Goal: Task Accomplishment & Management: Use online tool/utility

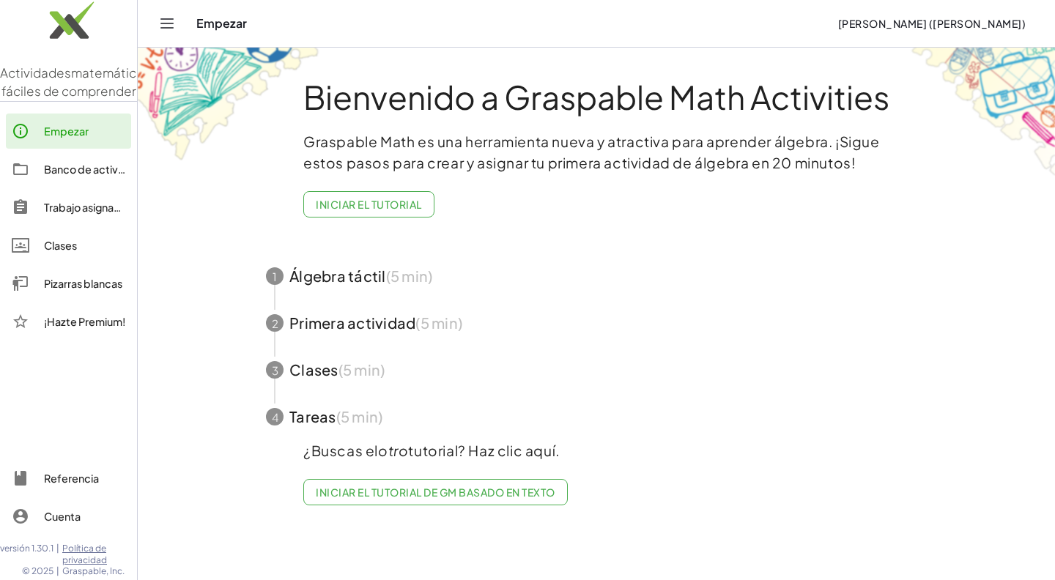
click at [94, 290] on font "Pizarras blancas" at bounding box center [83, 283] width 78 height 13
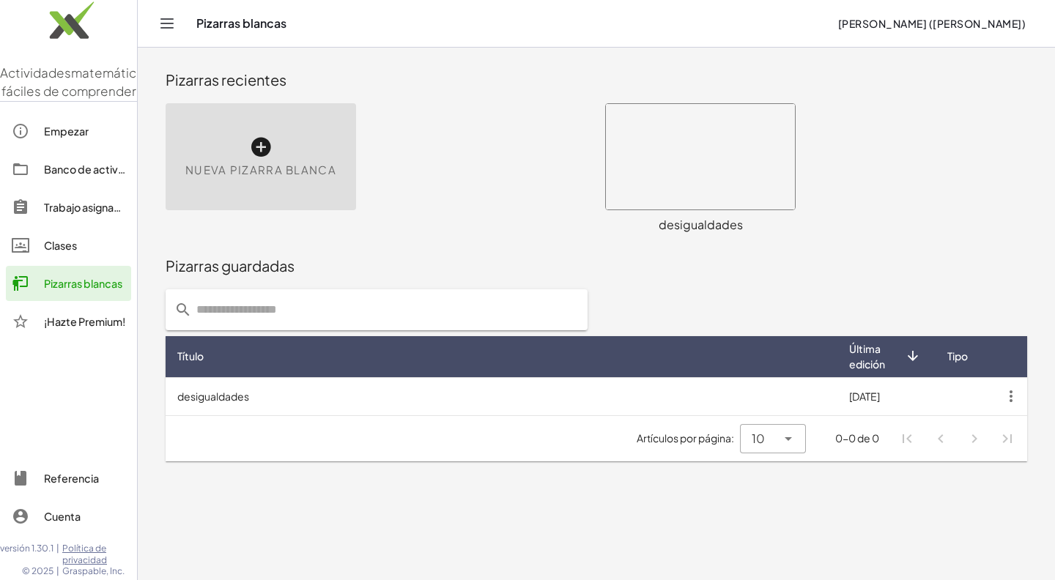
click at [264, 150] on icon at bounding box center [260, 147] width 23 height 23
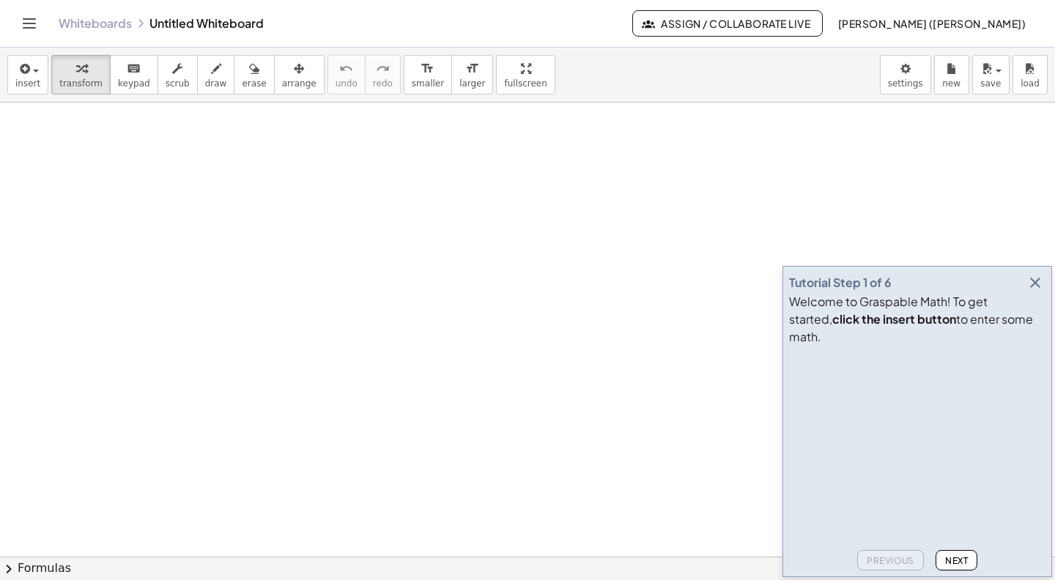
click at [1036, 292] on icon "button" at bounding box center [1035, 283] width 18 height 18
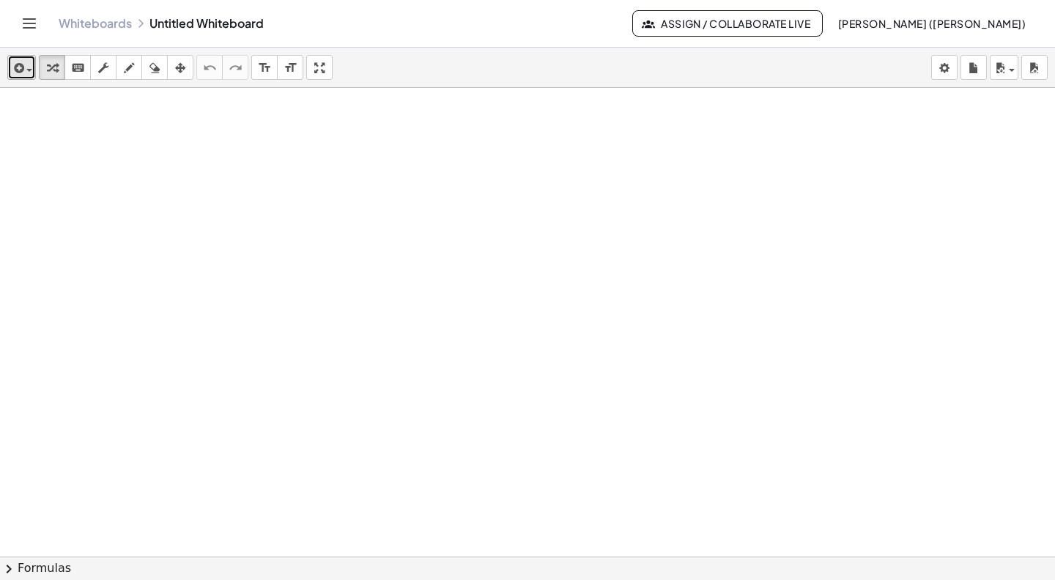
click at [20, 69] on icon "button" at bounding box center [17, 68] width 13 height 18
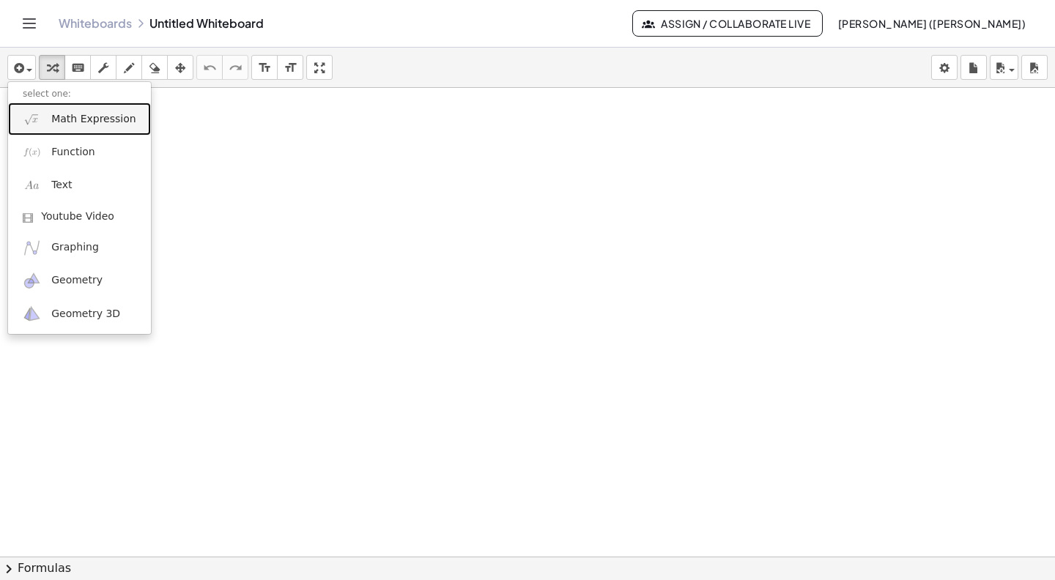
click at [62, 113] on span "Math Expression" at bounding box center [93, 119] width 84 height 15
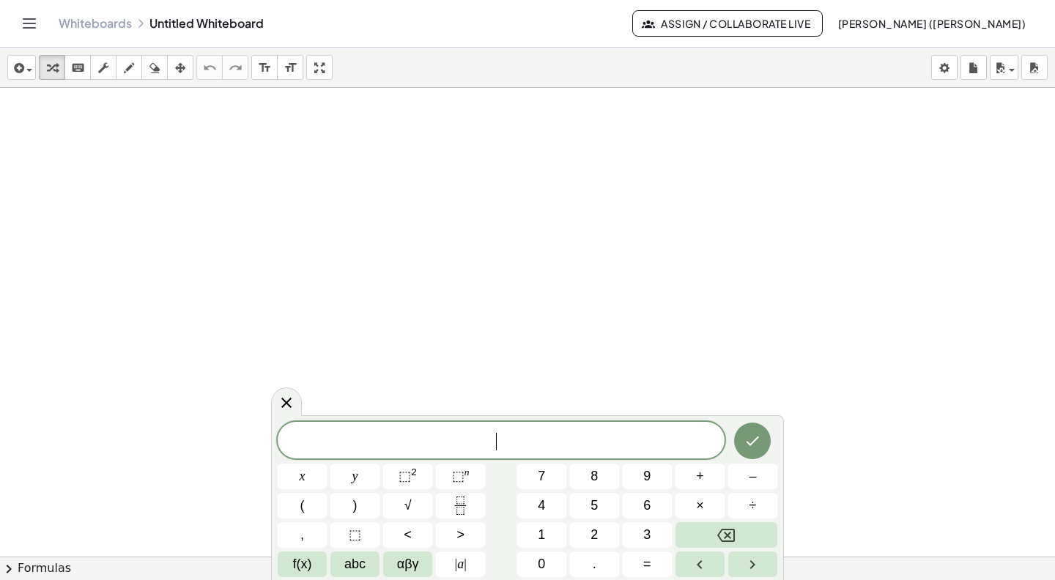
click at [544, 442] on span "​" at bounding box center [501, 441] width 447 height 21
click at [702, 505] on span "×" at bounding box center [700, 506] width 8 height 20
click at [596, 568] on button "." at bounding box center [594, 565] width 49 height 26
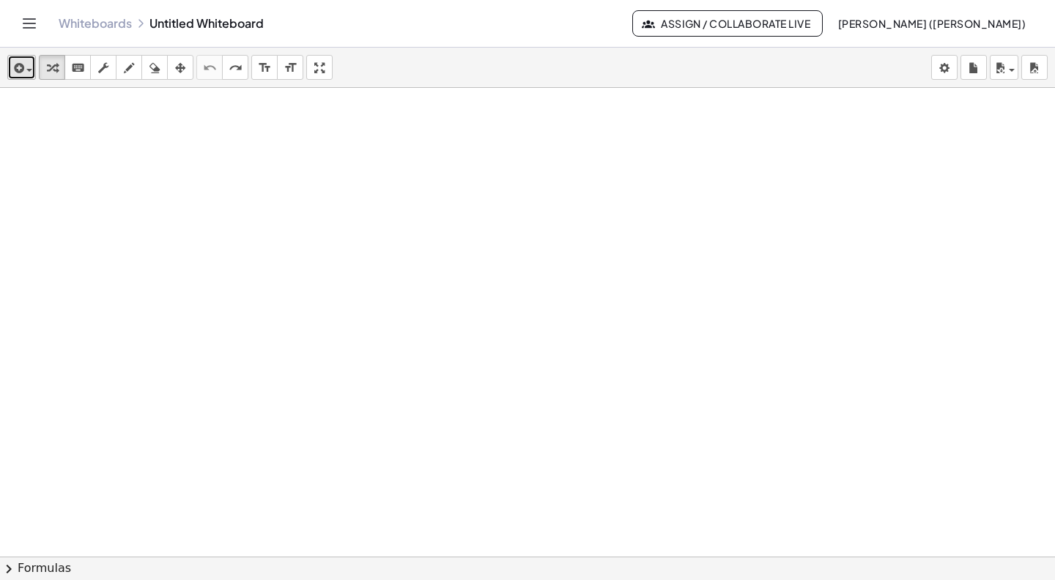
click at [16, 68] on icon "button" at bounding box center [17, 68] width 13 height 18
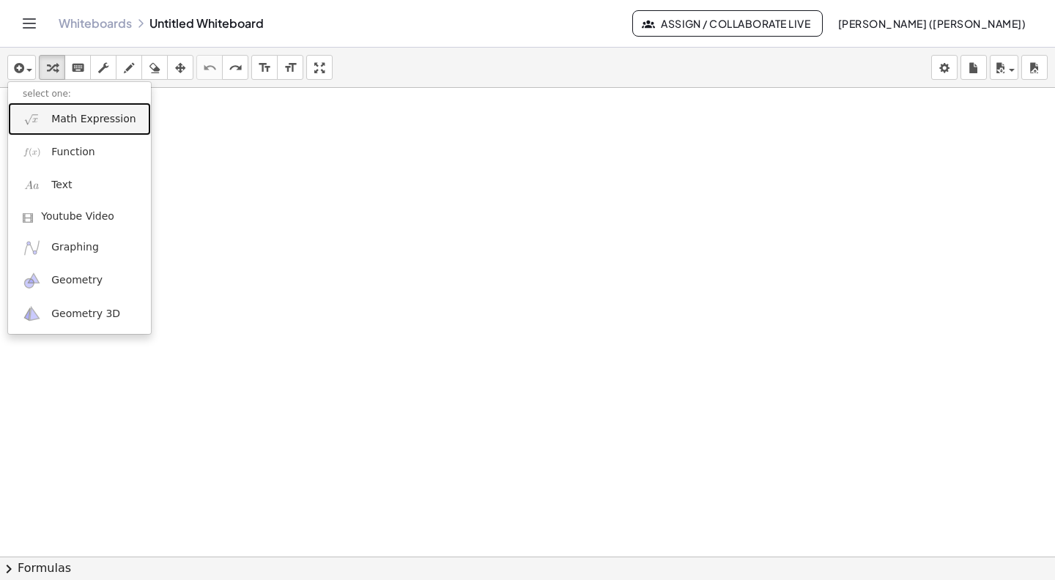
click at [73, 119] on span "Math Expression" at bounding box center [93, 119] width 84 height 15
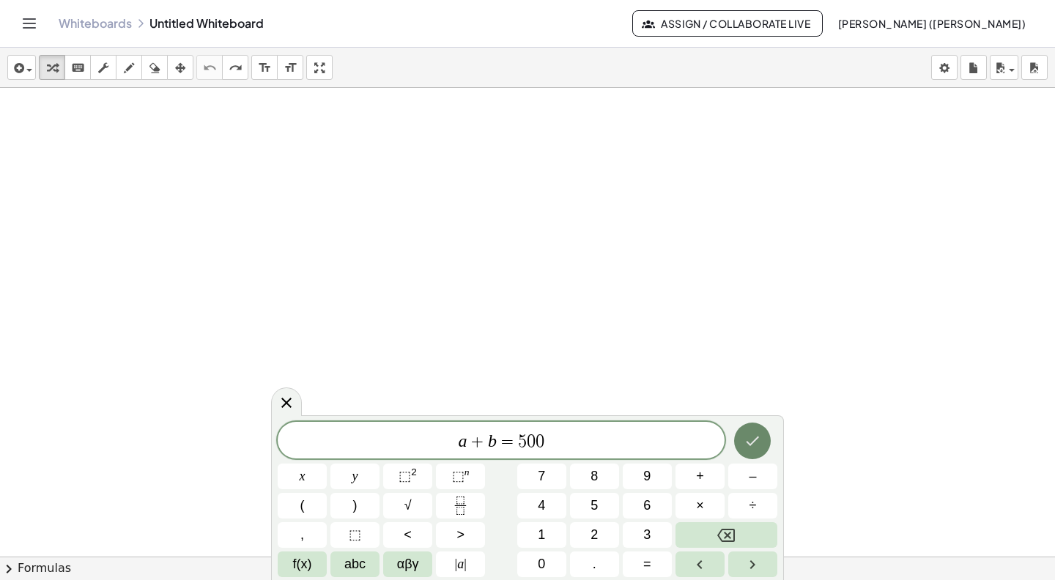
click at [751, 442] on icon "Done" at bounding box center [752, 441] width 18 height 18
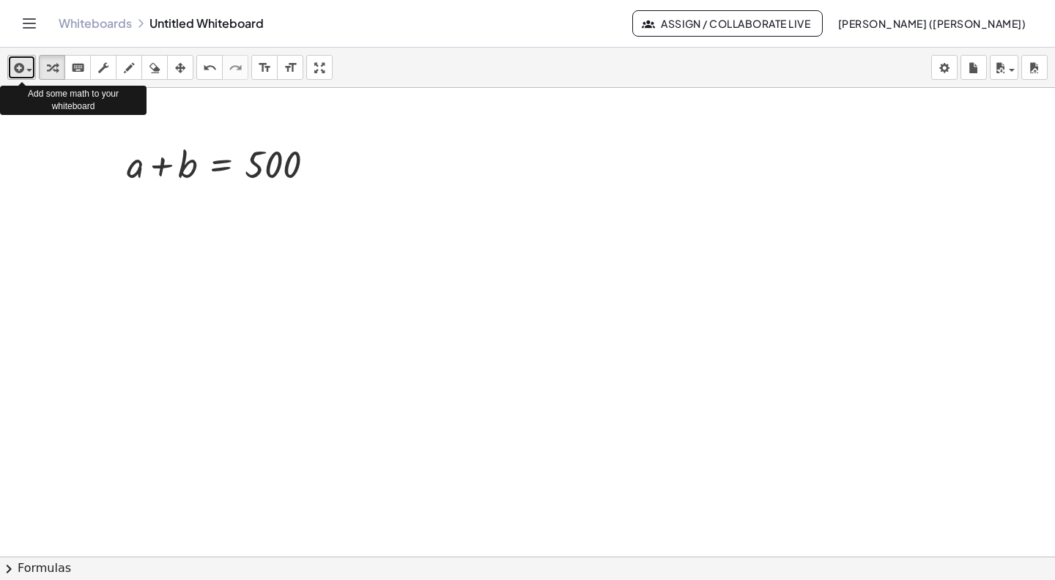
click at [22, 71] on icon "button" at bounding box center [17, 68] width 13 height 18
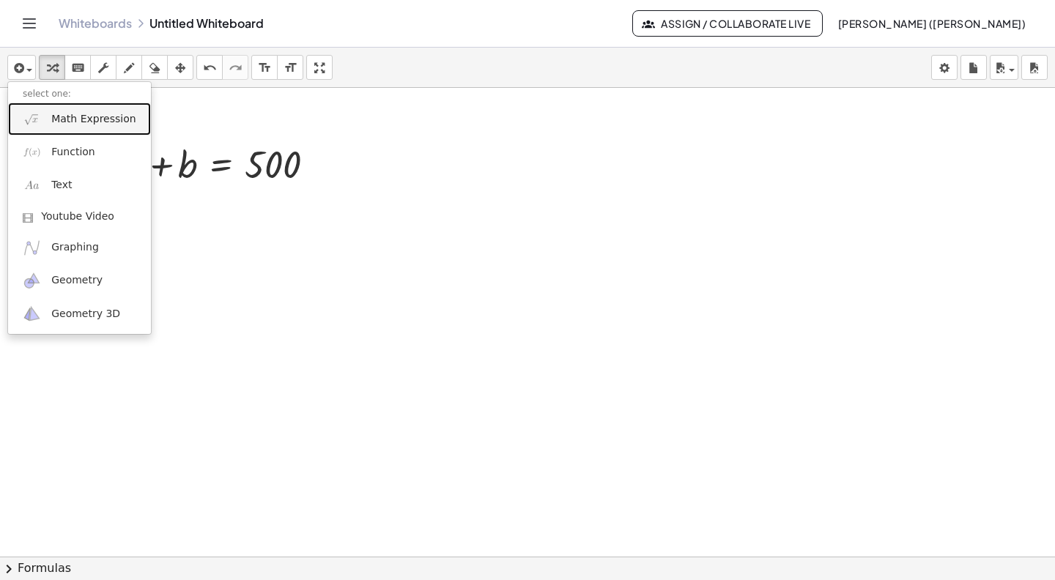
click at [43, 122] on link "Math Expression" at bounding box center [79, 119] width 143 height 33
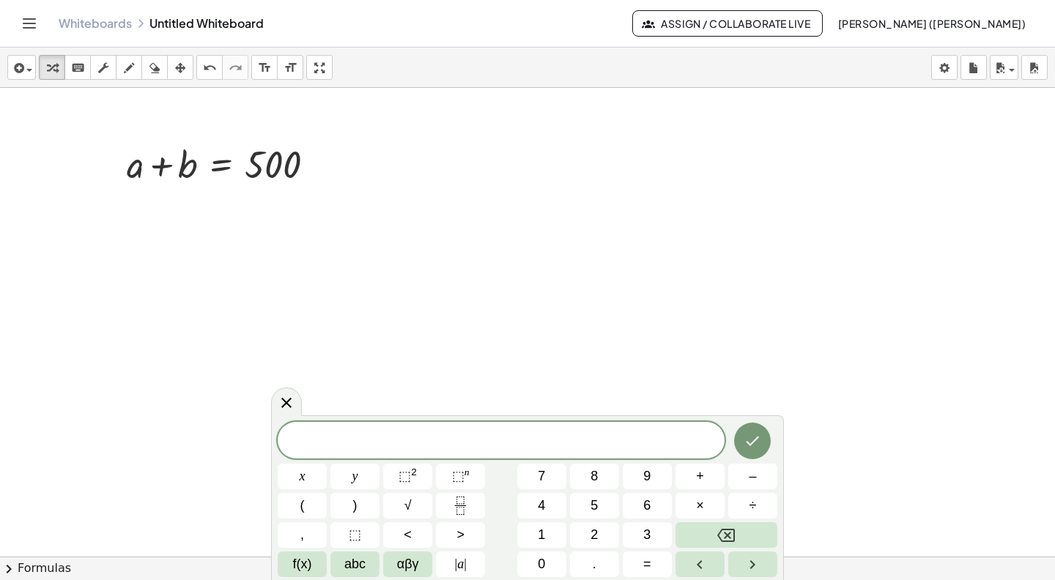
click at [417, 451] on span "​" at bounding box center [501, 441] width 447 height 21
click at [318, 165] on div at bounding box center [319, 165] width 16 height 16
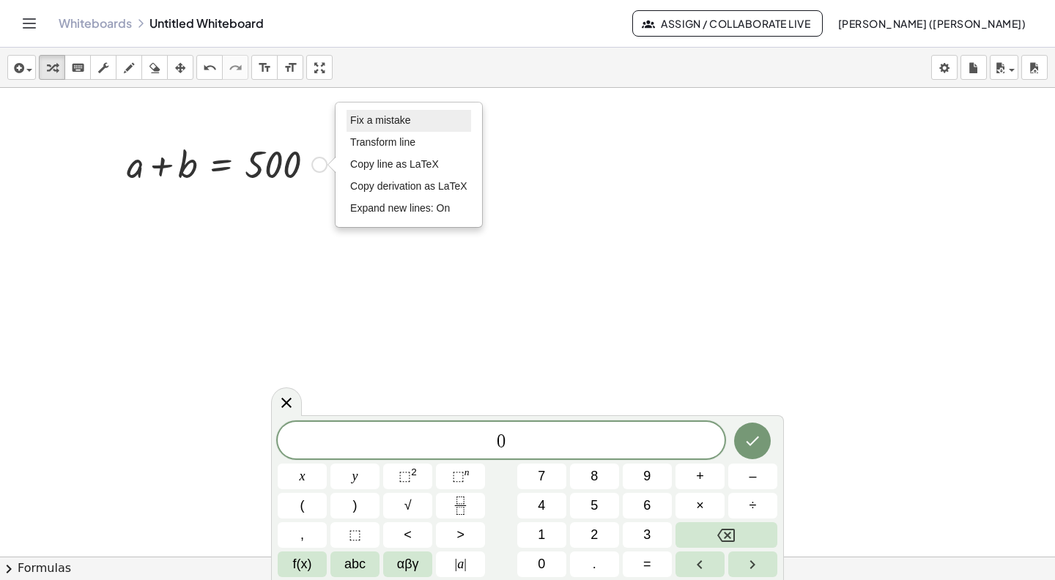
click at [387, 115] on span "Fix a mistake" at bounding box center [380, 120] width 60 height 12
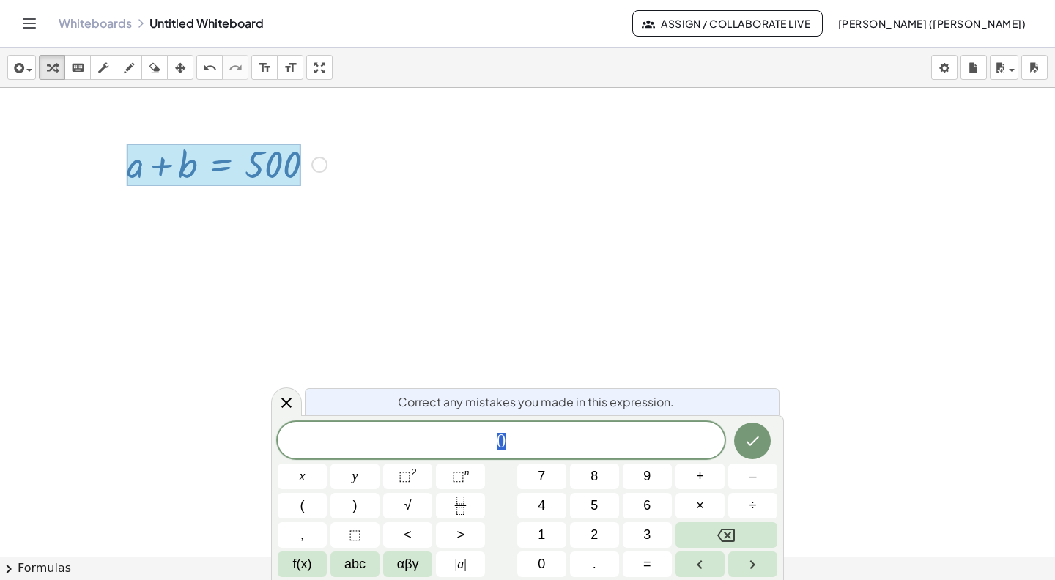
drag, startPoint x: 524, startPoint y: 437, endPoint x: 463, endPoint y: 434, distance: 60.8
click at [463, 434] on span "0" at bounding box center [501, 441] width 447 height 21
click at [760, 444] on icon "Done" at bounding box center [752, 441] width 18 height 18
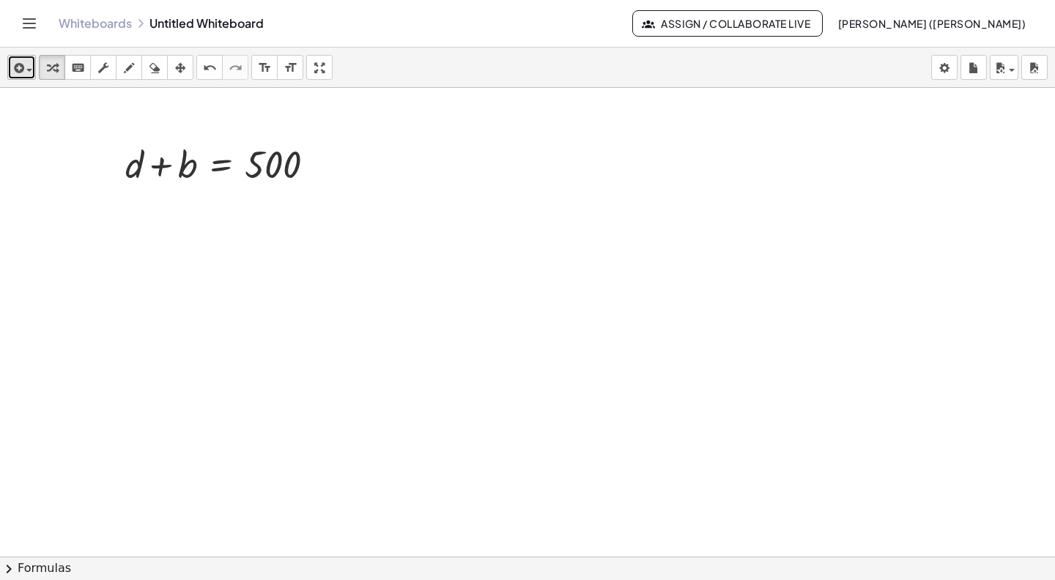
click at [22, 70] on icon "button" at bounding box center [17, 68] width 13 height 18
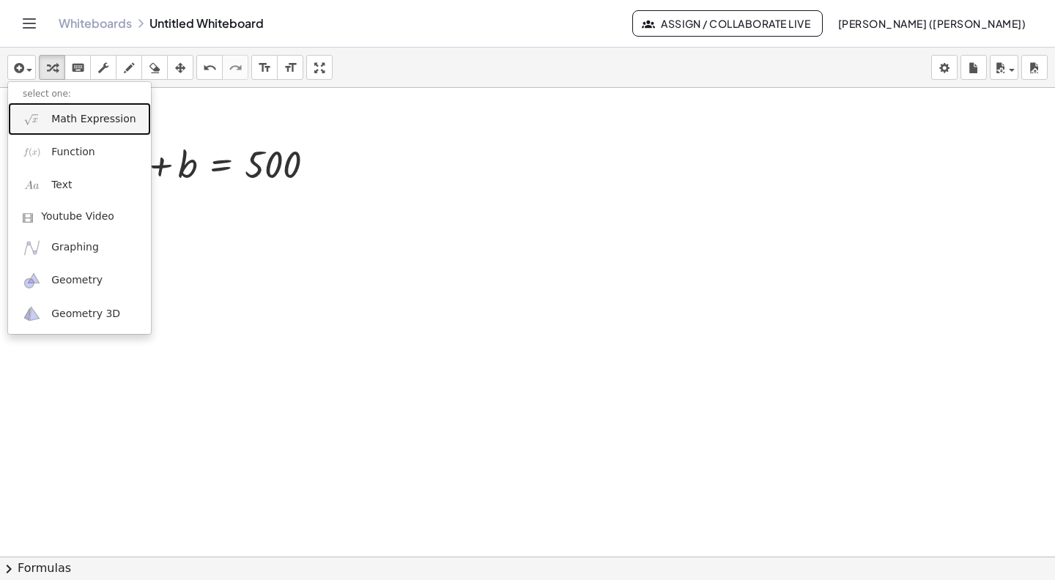
click at [46, 122] on link "Math Expression" at bounding box center [79, 119] width 143 height 33
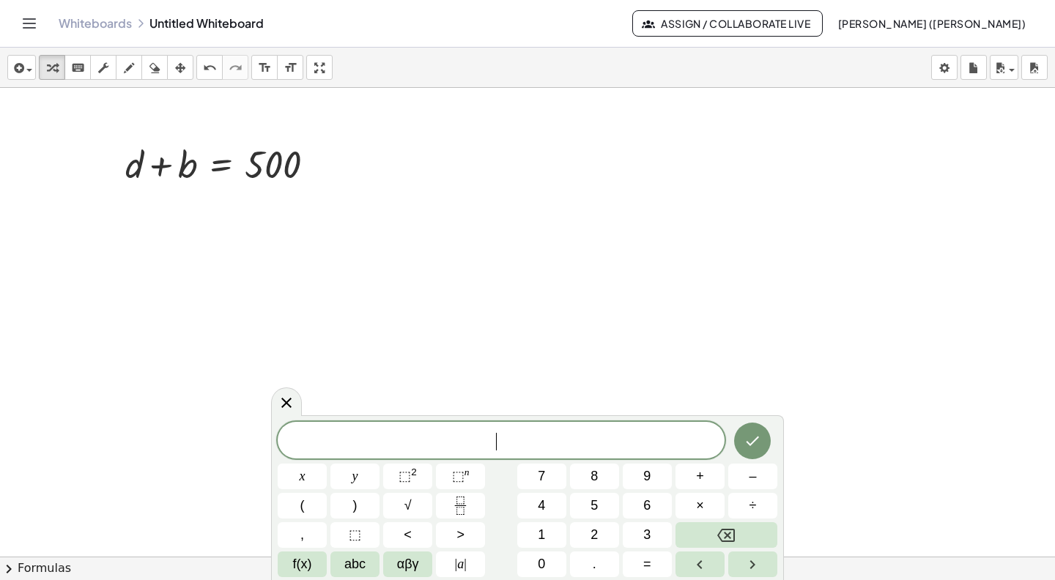
click at [458, 437] on span "​" at bounding box center [501, 441] width 447 height 21
click at [754, 440] on icon "Done" at bounding box center [752, 442] width 13 height 10
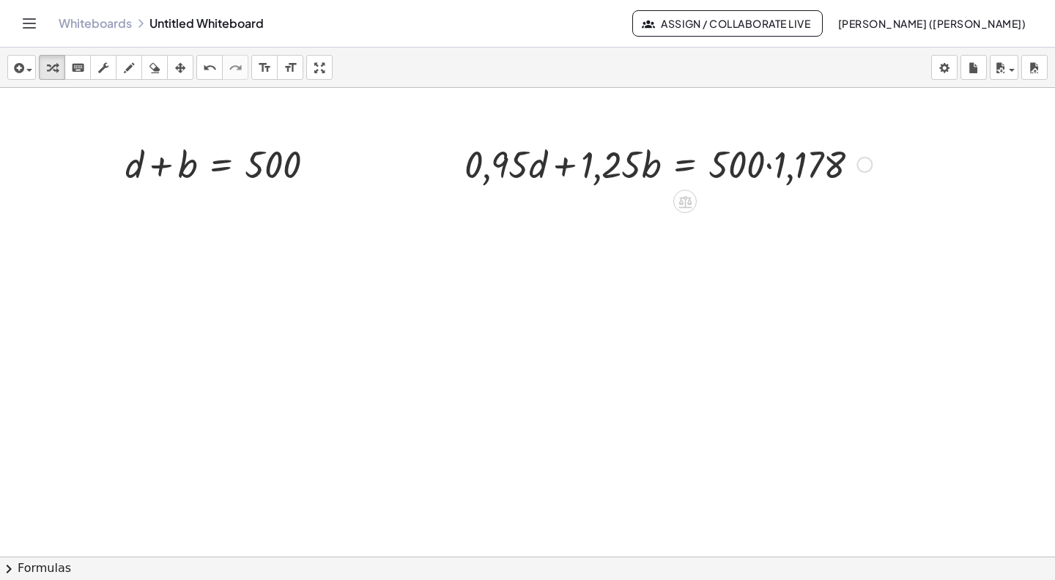
click at [768, 168] on div at bounding box center [668, 163] width 422 height 50
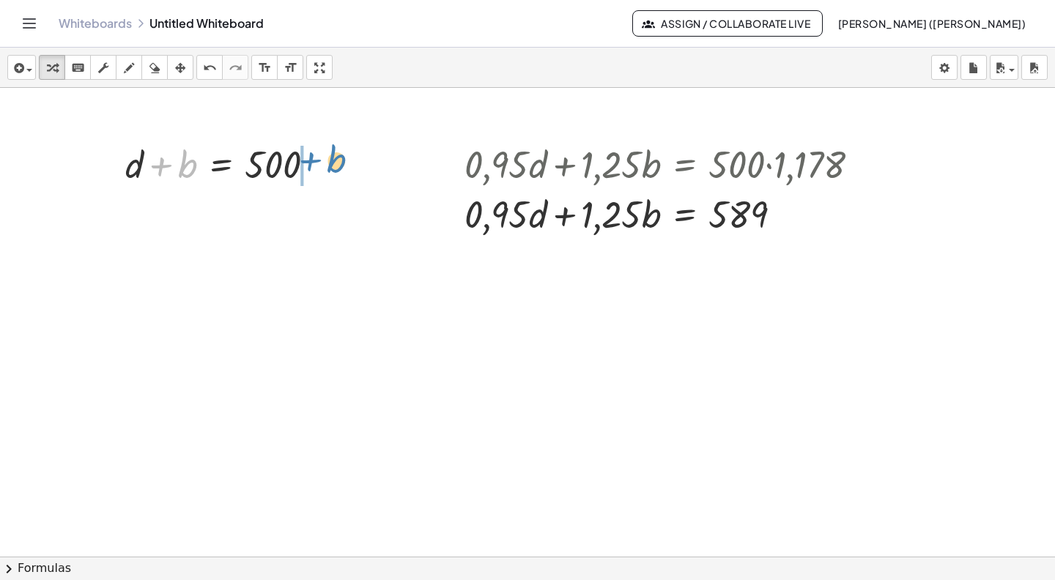
drag, startPoint x: 160, startPoint y: 166, endPoint x: 310, endPoint y: 162, distance: 149.5
click at [310, 162] on div at bounding box center [226, 163] width 216 height 50
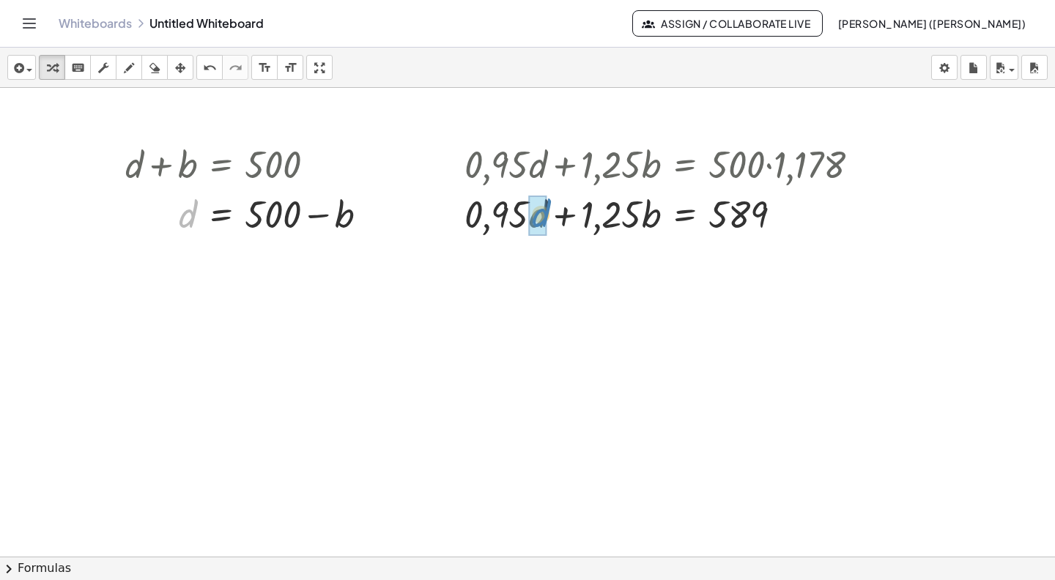
drag, startPoint x: 188, startPoint y: 216, endPoint x: 541, endPoint y: 215, distance: 352.3
click at [182, 67] on icon "button" at bounding box center [180, 68] width 10 height 18
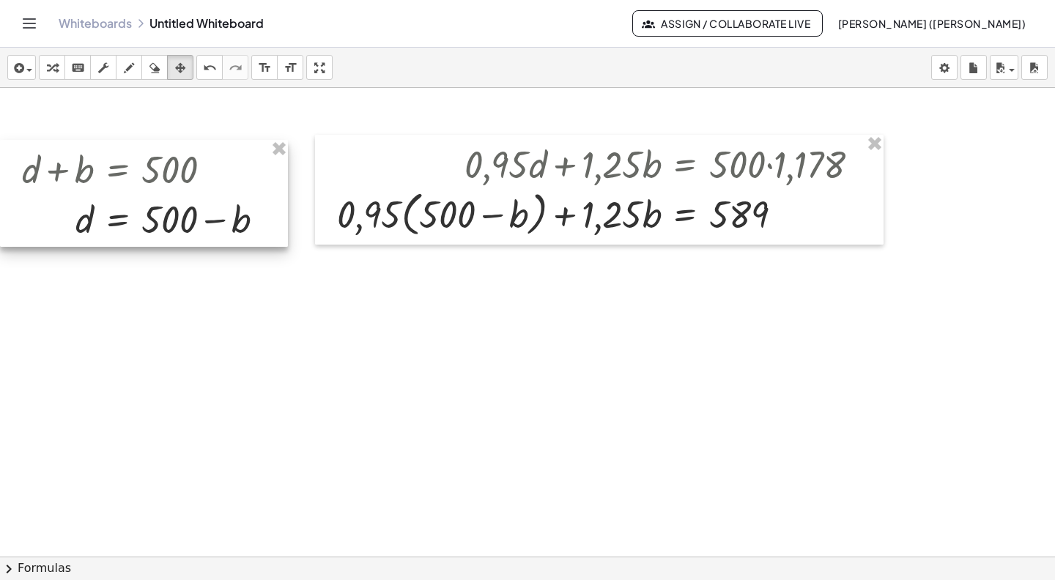
drag, startPoint x: 237, startPoint y: 173, endPoint x: 127, endPoint y: 178, distance: 109.3
click at [127, 178] on div at bounding box center [144, 193] width 288 height 107
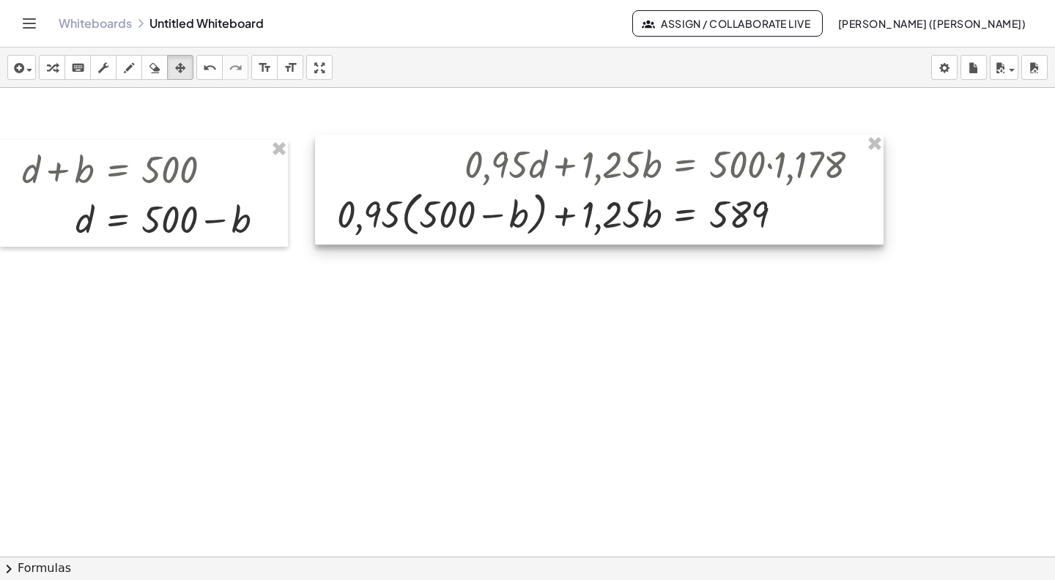
click at [407, 215] on div at bounding box center [599, 190] width 568 height 110
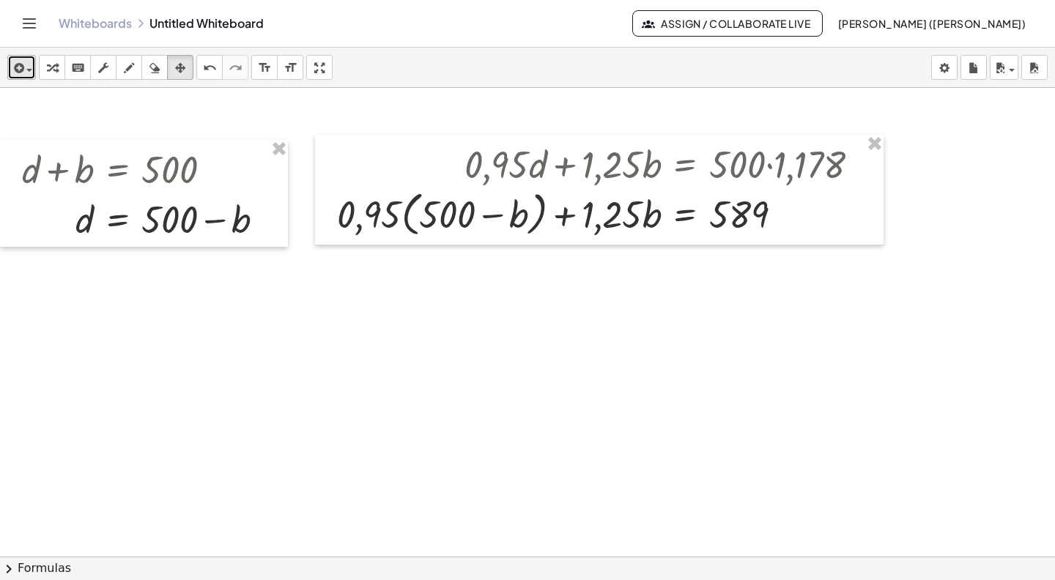
click at [26, 67] on span "button" at bounding box center [25, 69] width 3 height 10
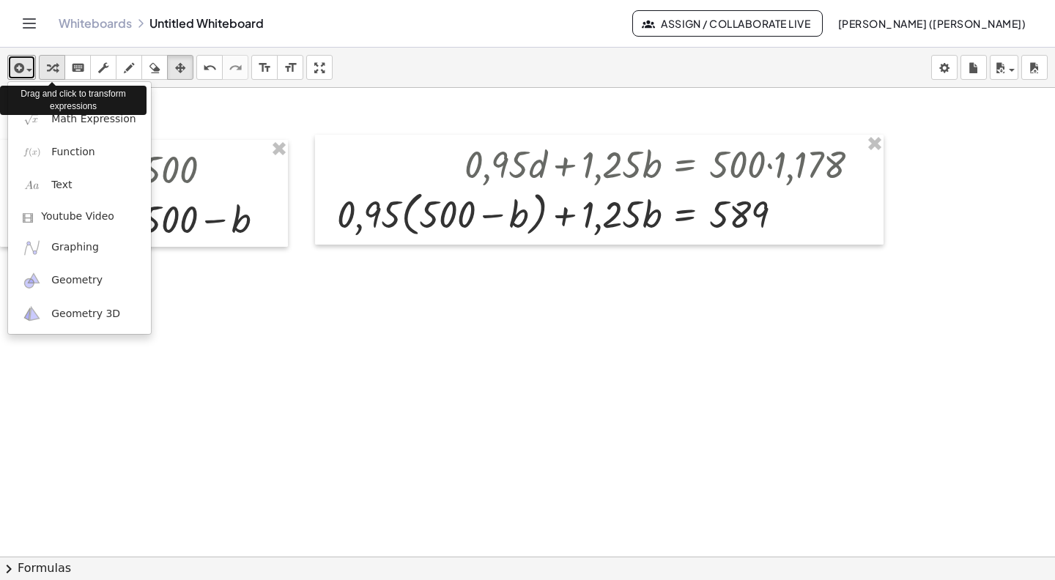
click at [51, 65] on icon "button" at bounding box center [52, 68] width 10 height 18
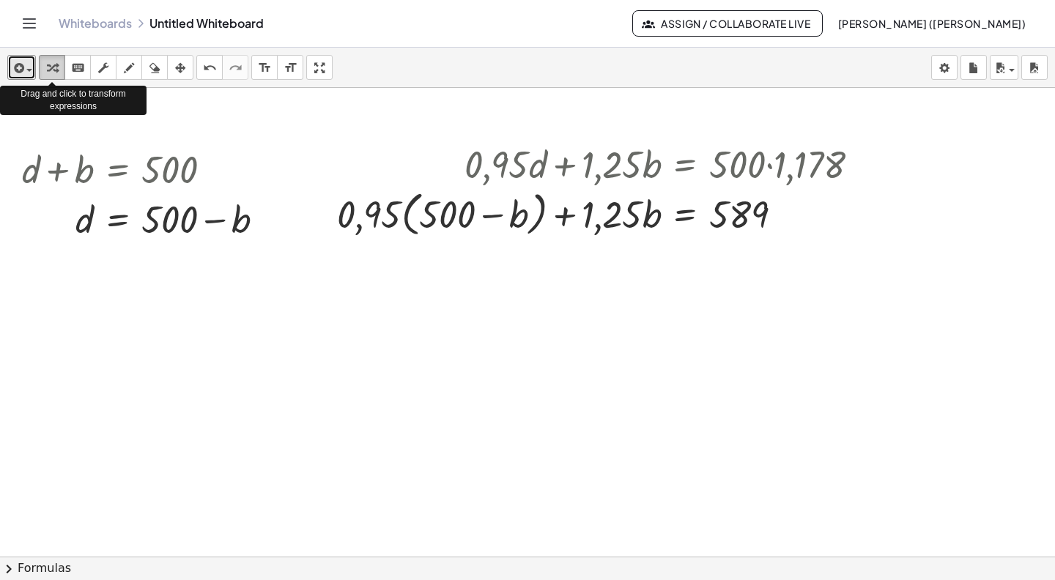
click at [51, 64] on icon "button" at bounding box center [52, 68] width 10 height 18
click at [393, 68] on div "insert select one: Math Expression Function Text Youtube Video Graphing Geometr…" at bounding box center [527, 68] width 1055 height 40
click at [406, 215] on div at bounding box center [605, 213] width 550 height 56
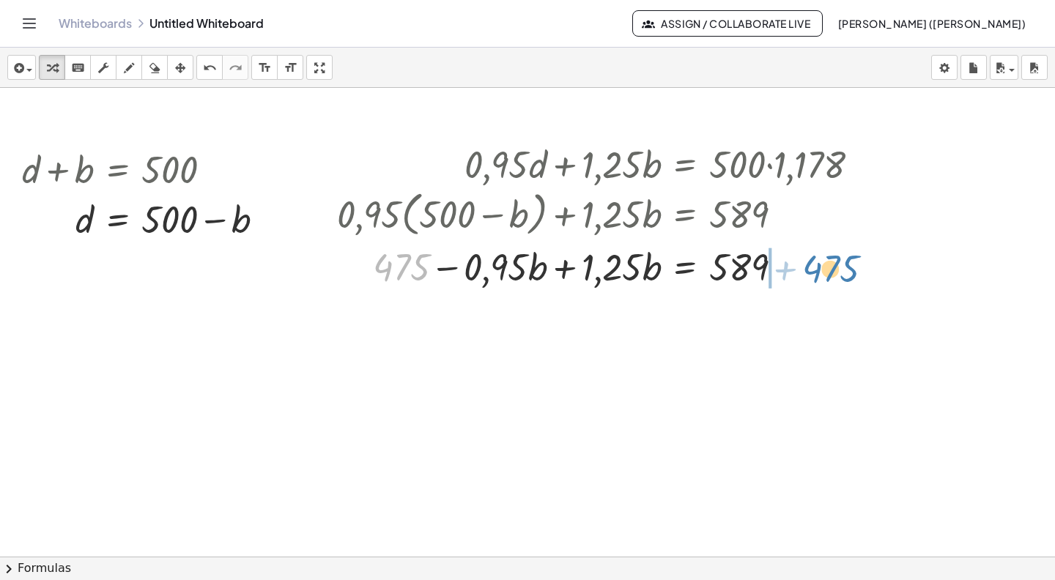
drag, startPoint x: 415, startPoint y: 264, endPoint x: 845, endPoint y: 266, distance: 429.2
click at [845, 266] on div at bounding box center [605, 266] width 550 height 50
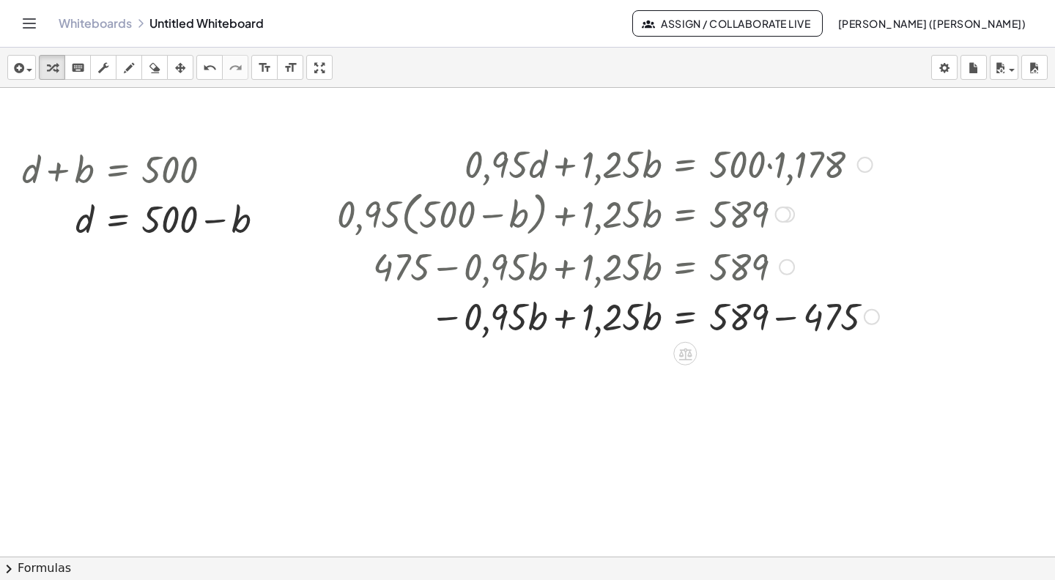
click at [789, 319] on div at bounding box center [608, 316] width 557 height 50
click at [789, 319] on div at bounding box center [605, 316] width 550 height 50
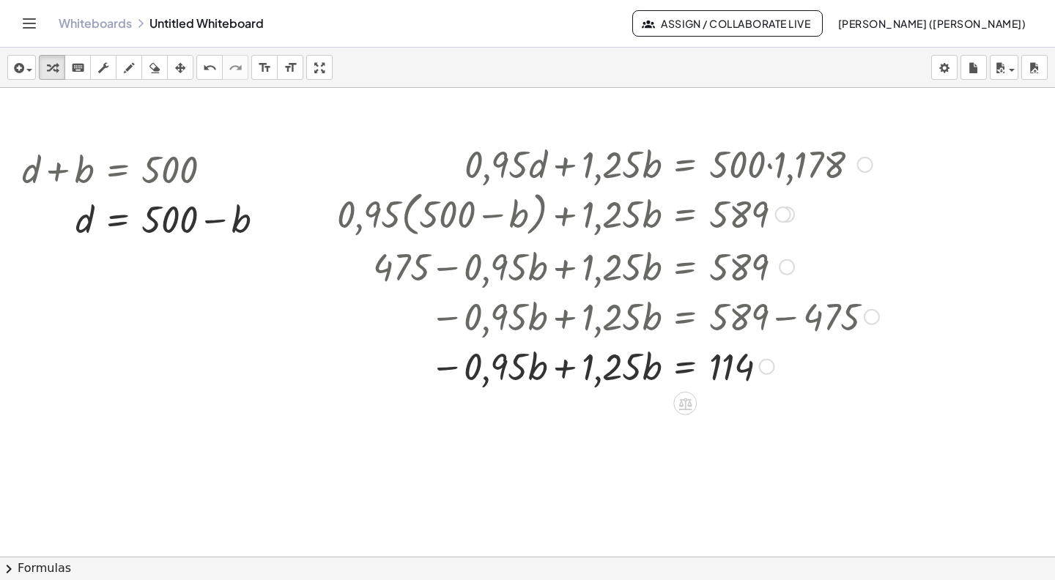
click at [563, 369] on div at bounding box center [608, 366] width 557 height 50
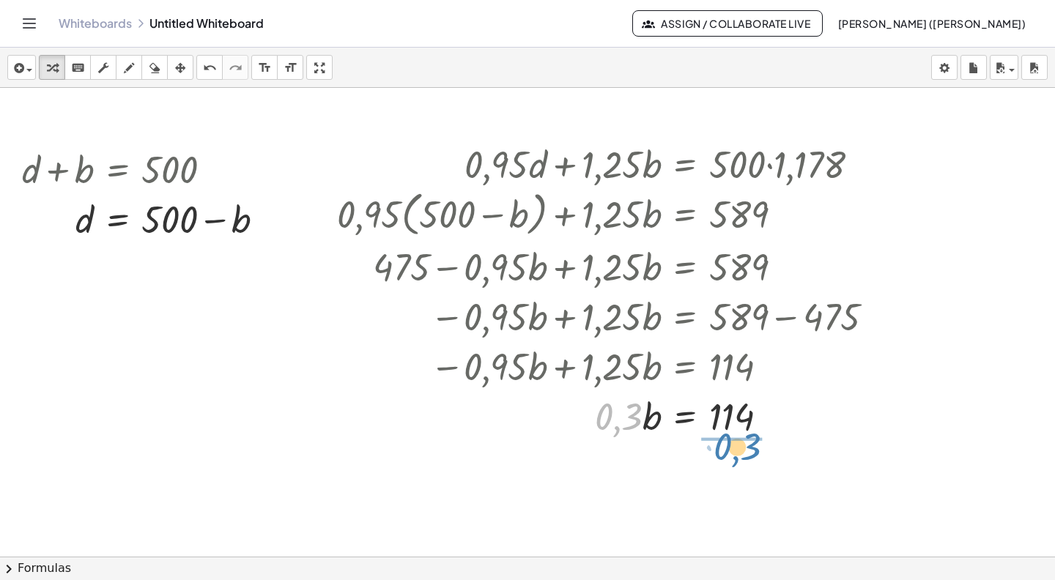
drag, startPoint x: 610, startPoint y: 420, endPoint x: 729, endPoint y: 450, distance: 122.4
click at [732, 478] on div at bounding box center [608, 476] width 557 height 73
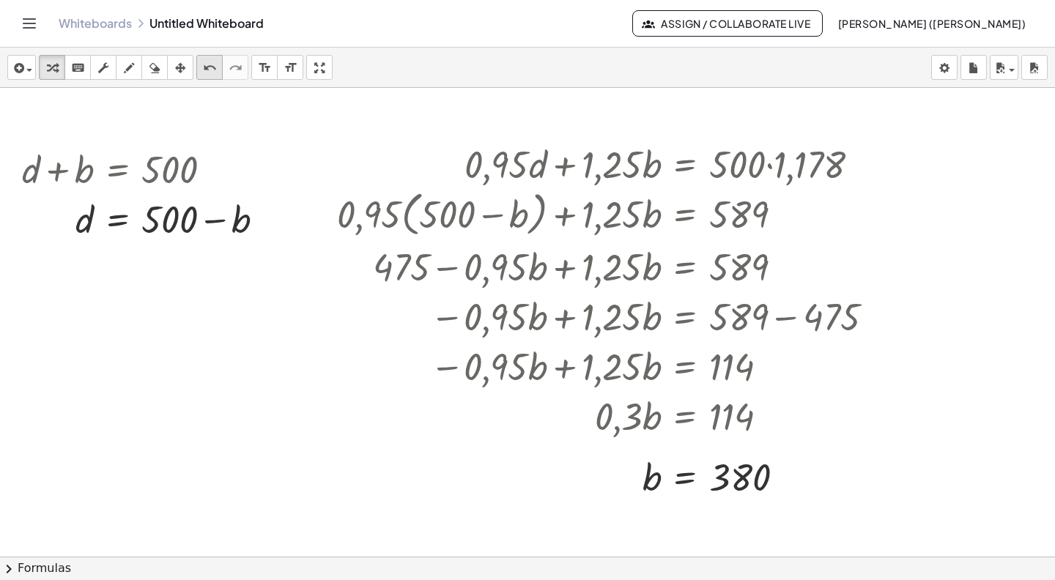
click at [207, 67] on icon "undo" at bounding box center [210, 68] width 14 height 18
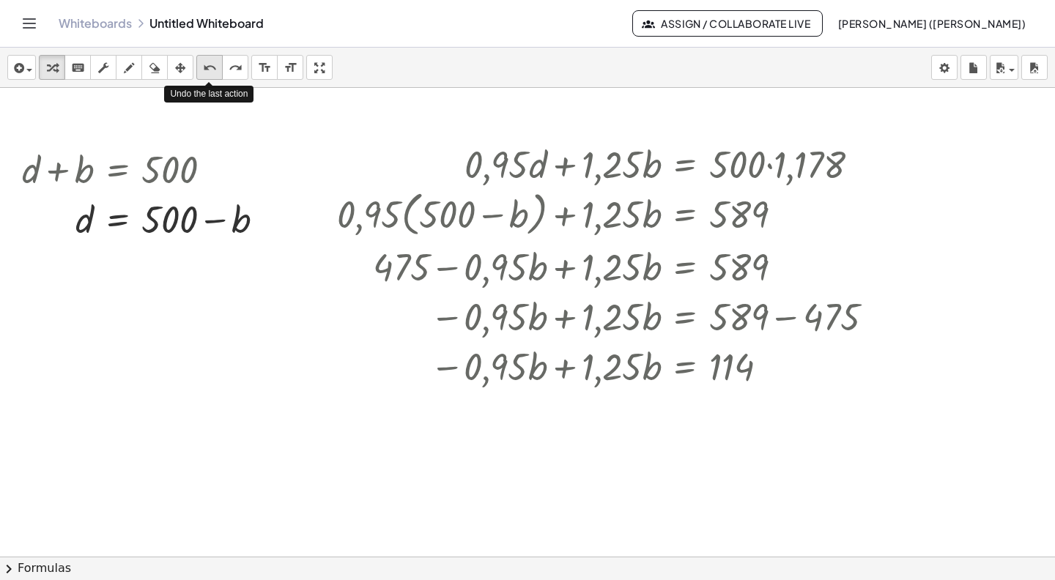
click at [207, 67] on icon "undo" at bounding box center [210, 68] width 14 height 18
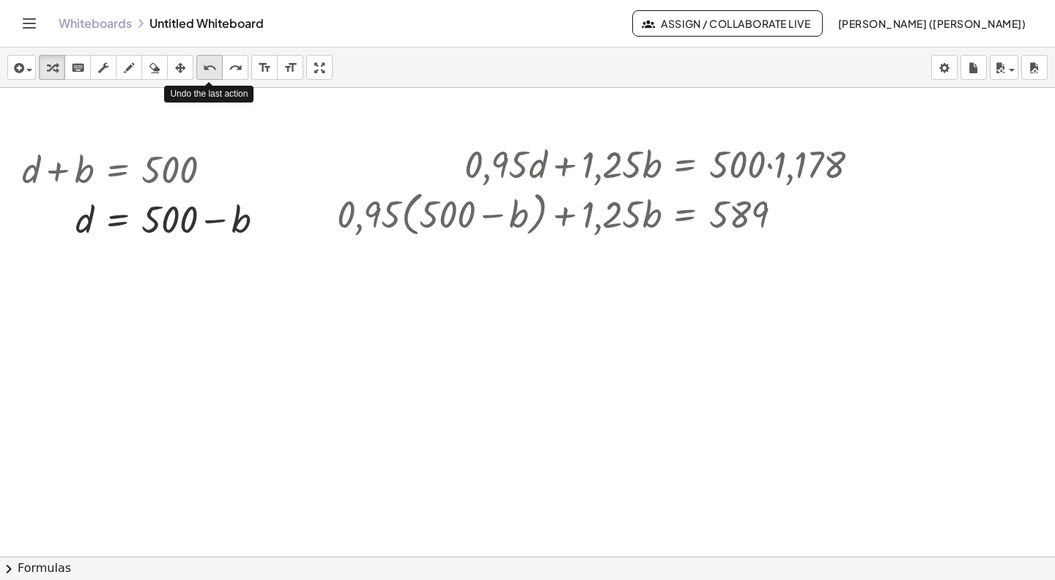
click at [207, 67] on icon "undo" at bounding box center [210, 68] width 14 height 18
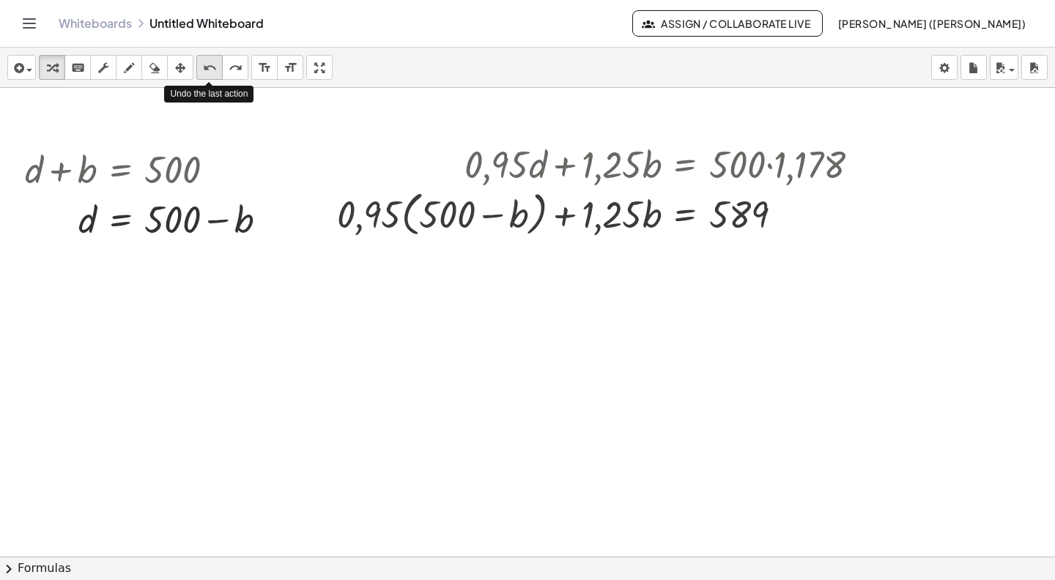
click at [207, 67] on icon "undo" at bounding box center [210, 68] width 14 height 18
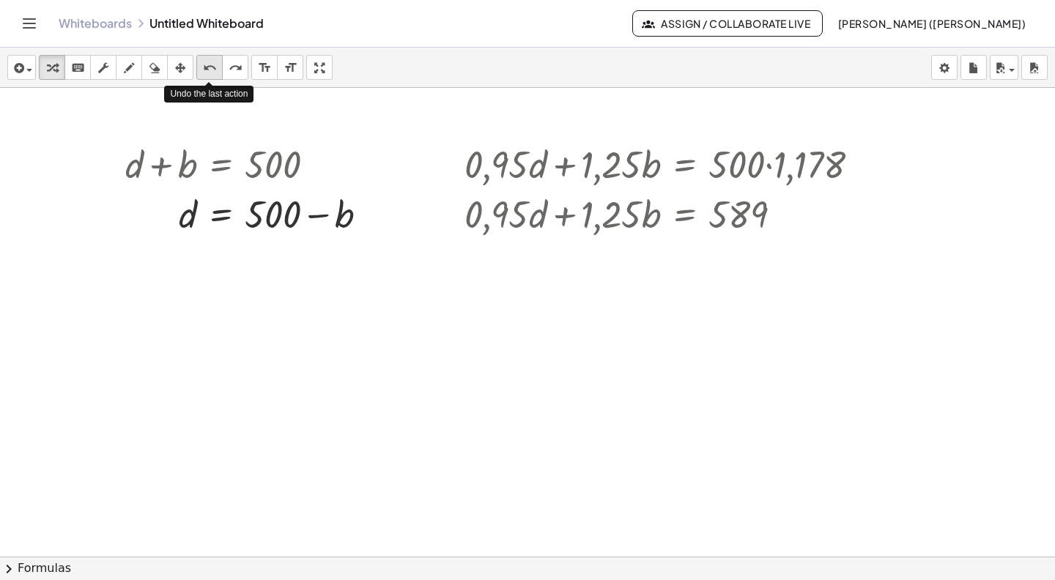
click at [209, 69] on icon "undo" at bounding box center [210, 68] width 14 height 18
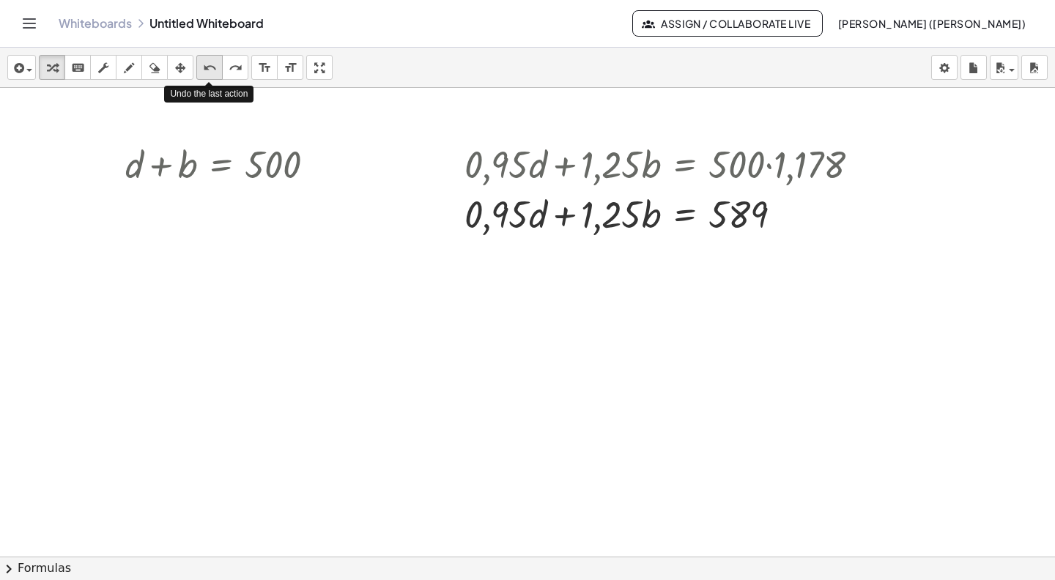
click at [209, 69] on icon "undo" at bounding box center [210, 68] width 14 height 18
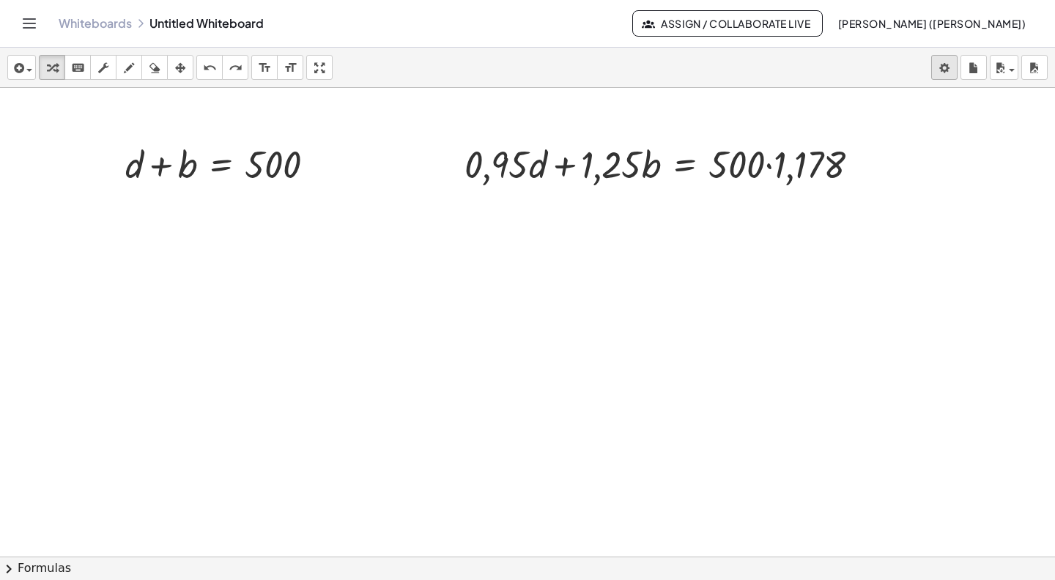
click at [943, 69] on body "Graspable Math Activities Get Started Activity Bank Assigned Work Classes White…" at bounding box center [527, 290] width 1055 height 580
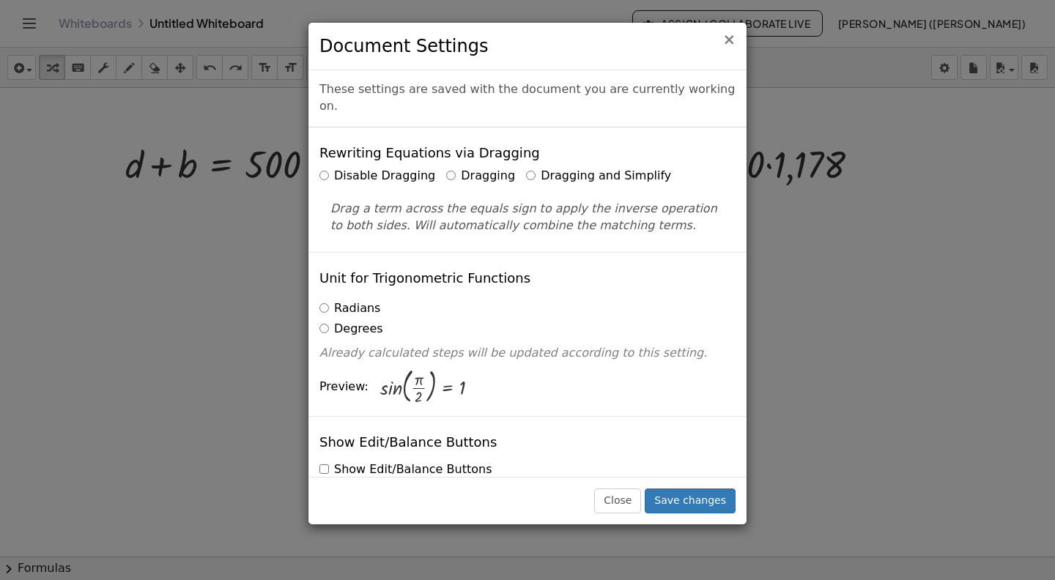
click at [734, 42] on span "×" at bounding box center [728, 40] width 13 height 18
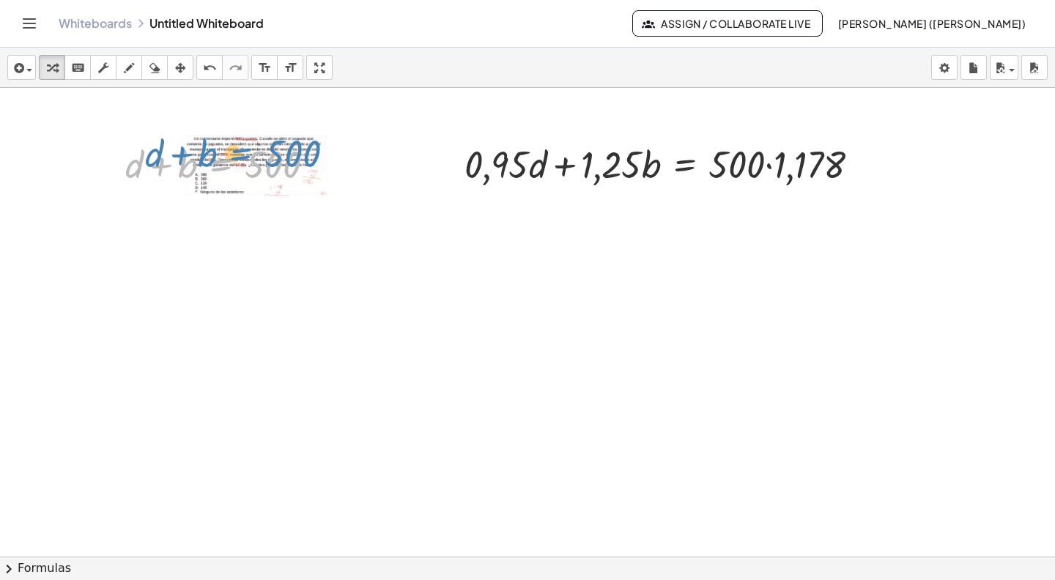
drag, startPoint x: 230, startPoint y: 153, endPoint x: 249, endPoint y: 139, distance: 23.6
click at [249, 139] on div at bounding box center [226, 163] width 216 height 50
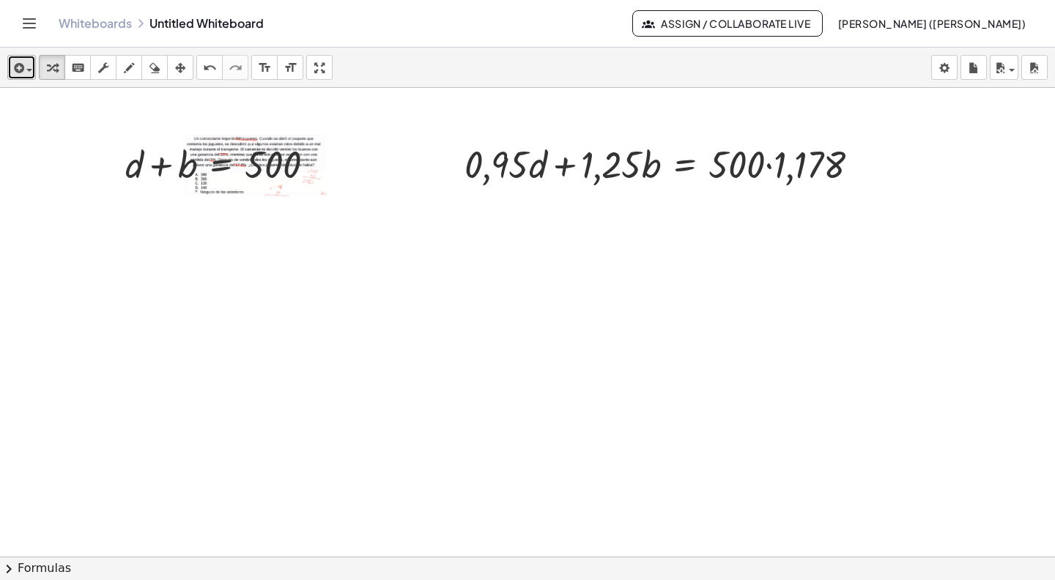
click at [27, 67] on div "button" at bounding box center [21, 68] width 21 height 18
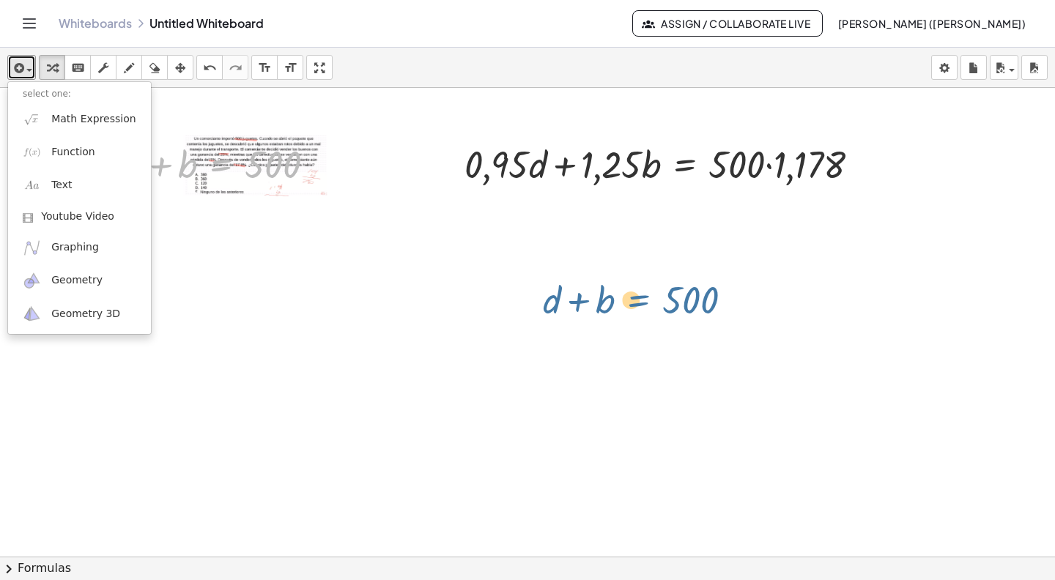
drag, startPoint x: 217, startPoint y: 152, endPoint x: 642, endPoint y: 289, distance: 446.3
click at [642, 289] on div "+ d + b = 500 + d + b = 500 + · 0,95 · d + · 1,25 · b = · 500 · 1,178" at bounding box center [527, 557] width 1055 height 938
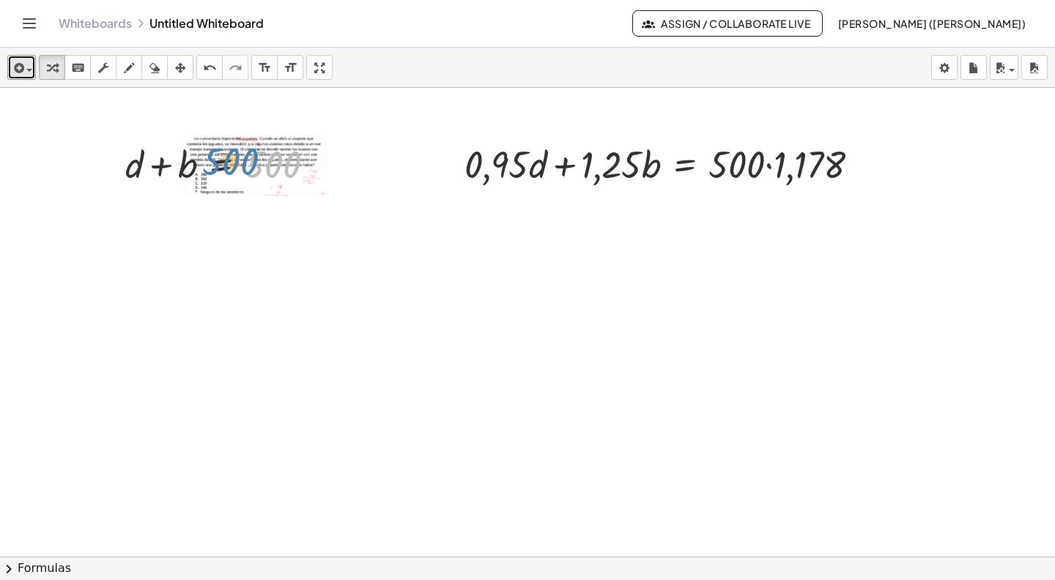
drag, startPoint x: 276, startPoint y: 148, endPoint x: 233, endPoint y: 144, distance: 43.4
click at [233, 144] on div at bounding box center [226, 163] width 216 height 50
click at [22, 69] on icon "button" at bounding box center [17, 68] width 13 height 18
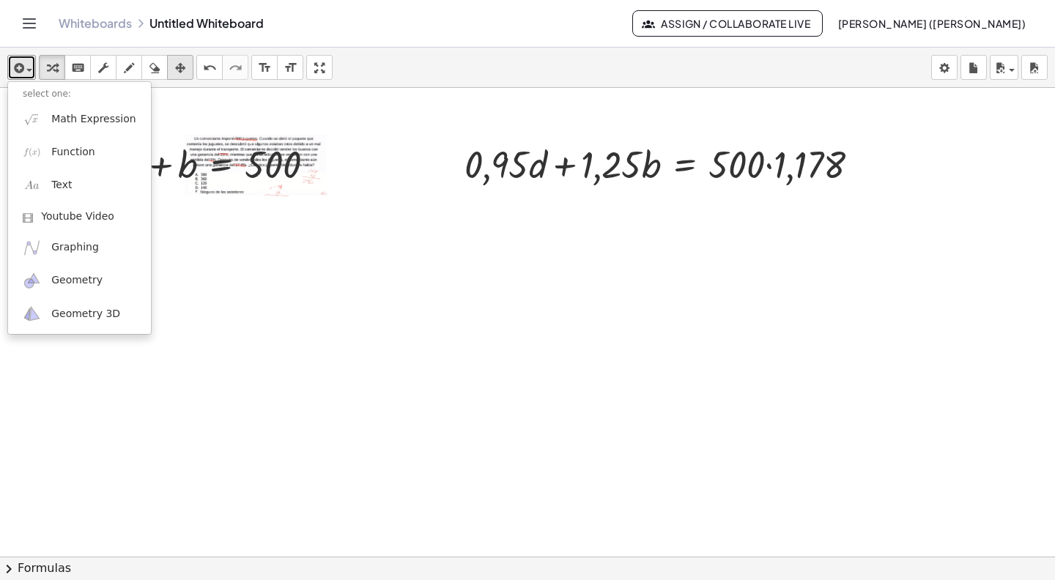
click at [181, 64] on icon "button" at bounding box center [180, 68] width 10 height 18
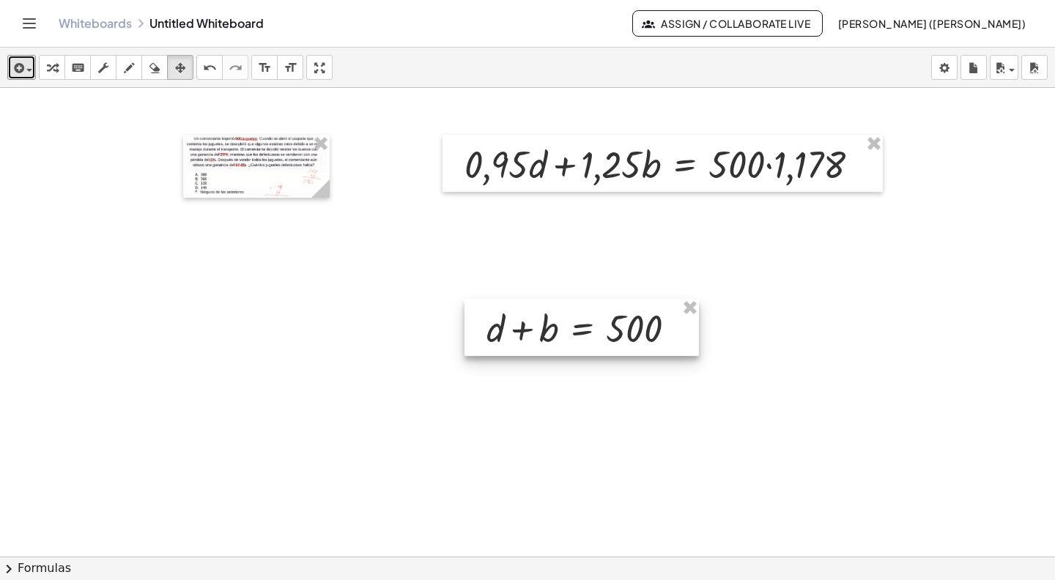
drag, startPoint x: 248, startPoint y: 160, endPoint x: 661, endPoint y: 333, distance: 447.5
click at [661, 333] on div at bounding box center [581, 327] width 234 height 57
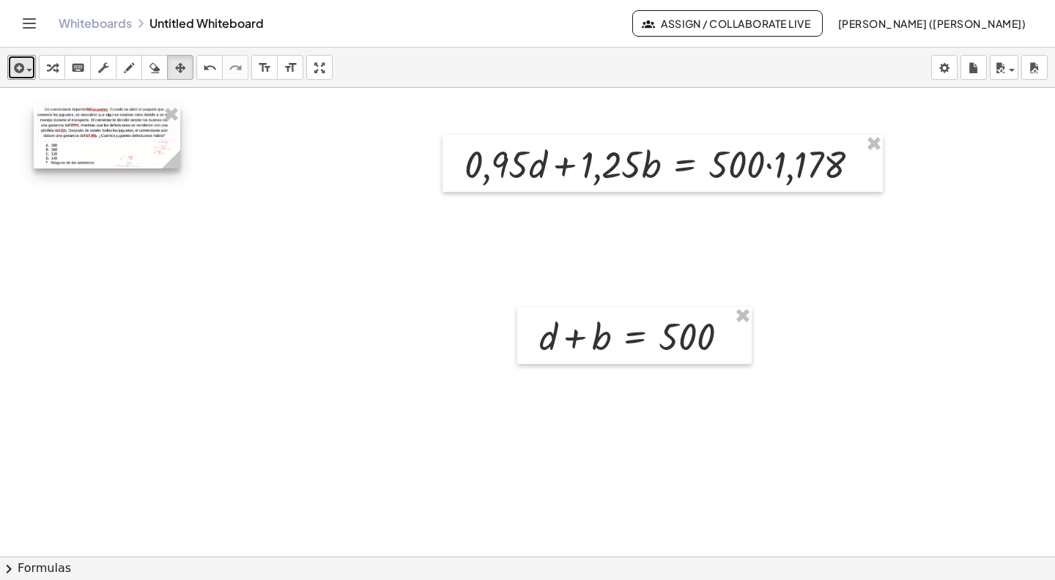
drag, startPoint x: 268, startPoint y: 160, endPoint x: 119, endPoint y: 131, distance: 152.3
click at [119, 131] on div at bounding box center [107, 136] width 146 height 63
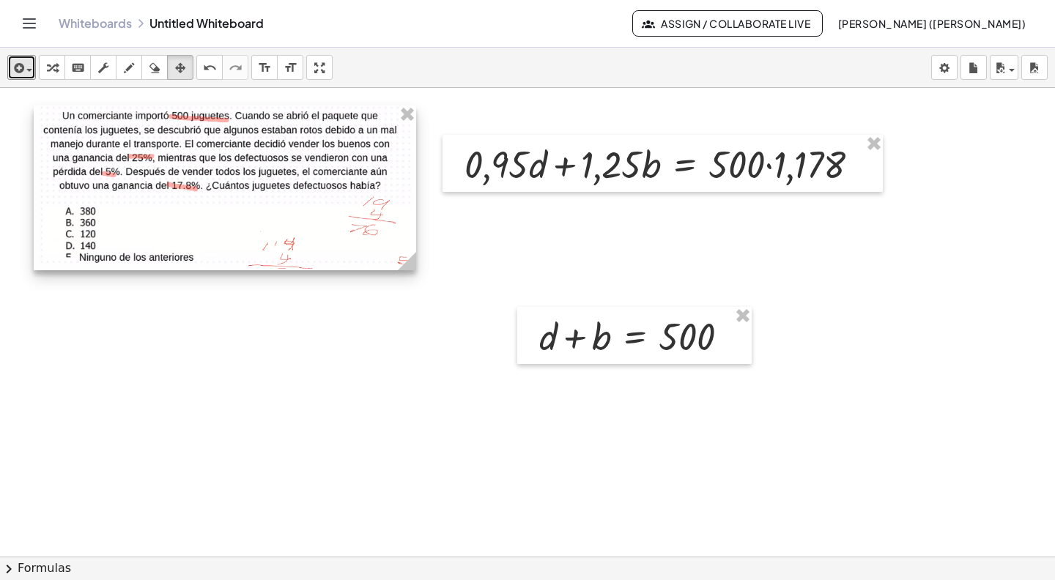
drag, startPoint x: 174, startPoint y: 168, endPoint x: 409, endPoint y: 247, distance: 248.8
click at [409, 247] on div at bounding box center [225, 187] width 382 height 165
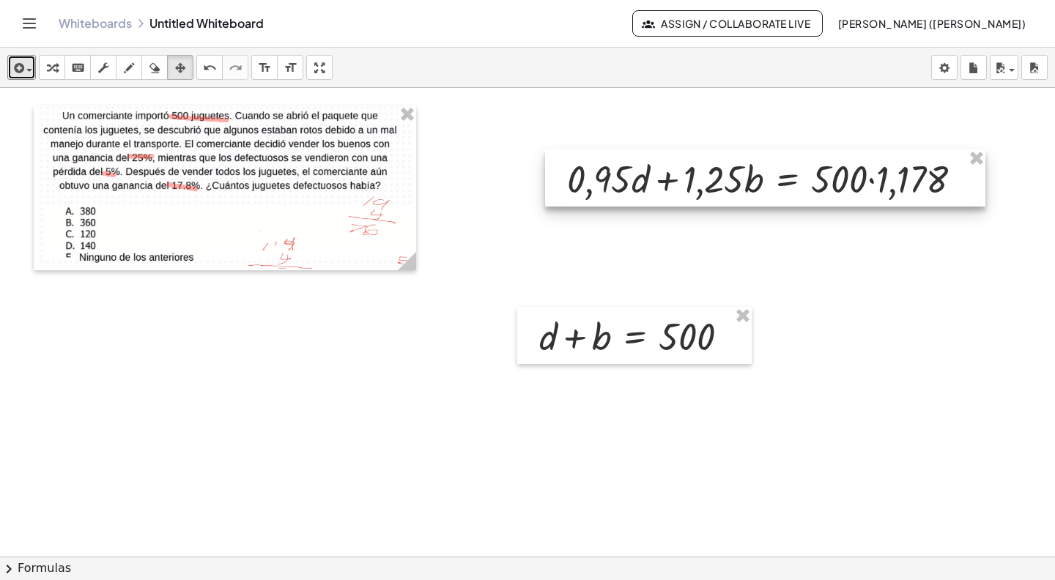
drag, startPoint x: 573, startPoint y: 146, endPoint x: 659, endPoint y: 156, distance: 86.2
click at [659, 156] on div at bounding box center [765, 177] width 440 height 57
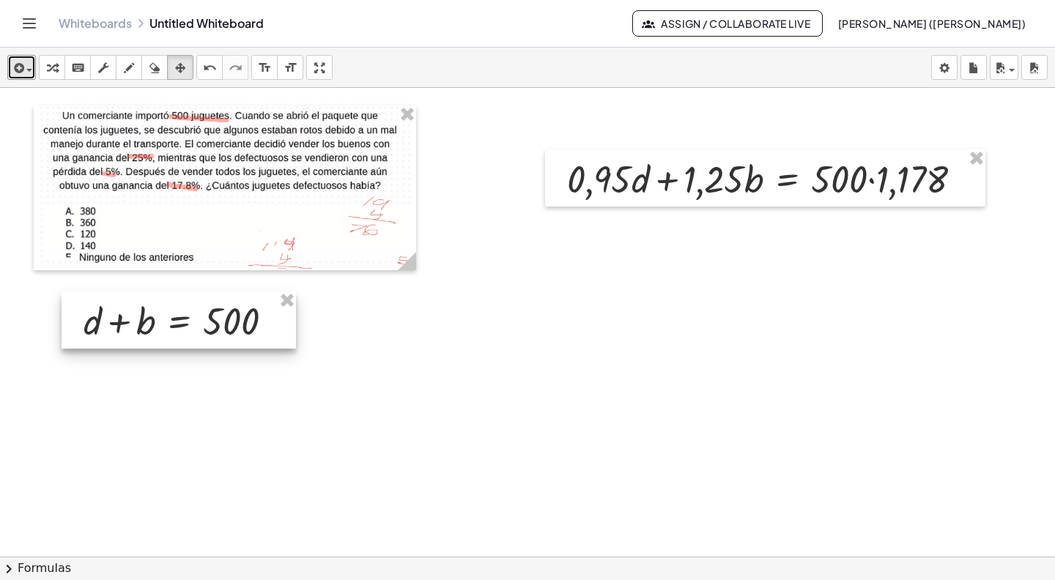
drag, startPoint x: 623, startPoint y: 321, endPoint x: 168, endPoint y: 305, distance: 455.1
click at [168, 305] on div at bounding box center [179, 320] width 234 height 57
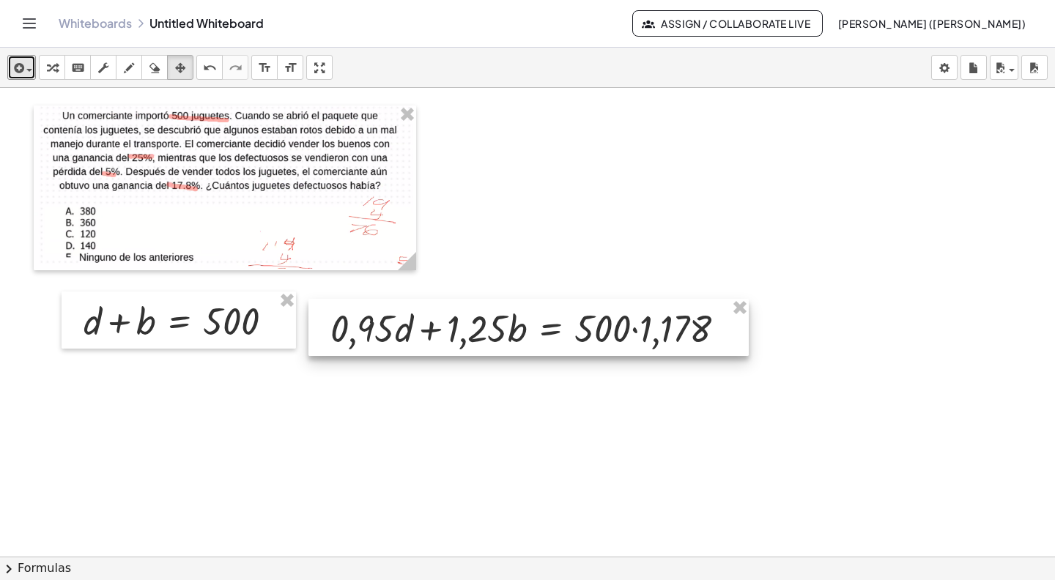
drag, startPoint x: 770, startPoint y: 166, endPoint x: 541, endPoint y: 309, distance: 269.5
click at [541, 309] on div at bounding box center [528, 327] width 440 height 57
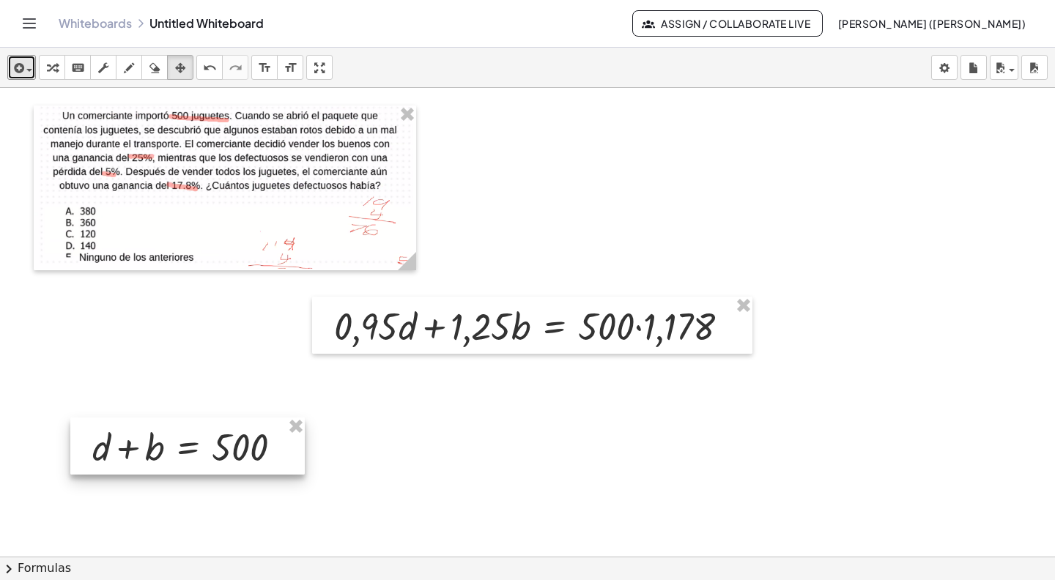
drag, startPoint x: 189, startPoint y: 318, endPoint x: 204, endPoint y: 434, distance: 116.6
click at [204, 434] on div at bounding box center [187, 445] width 234 height 57
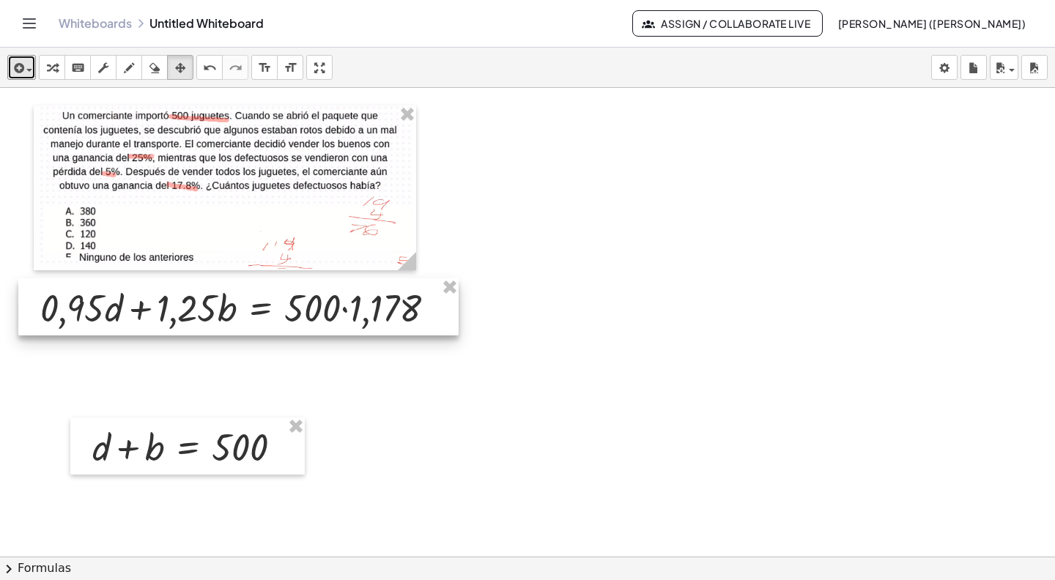
drag, startPoint x: 565, startPoint y: 306, endPoint x: 272, endPoint y: 288, distance: 294.3
click at [272, 288] on div at bounding box center [238, 306] width 440 height 57
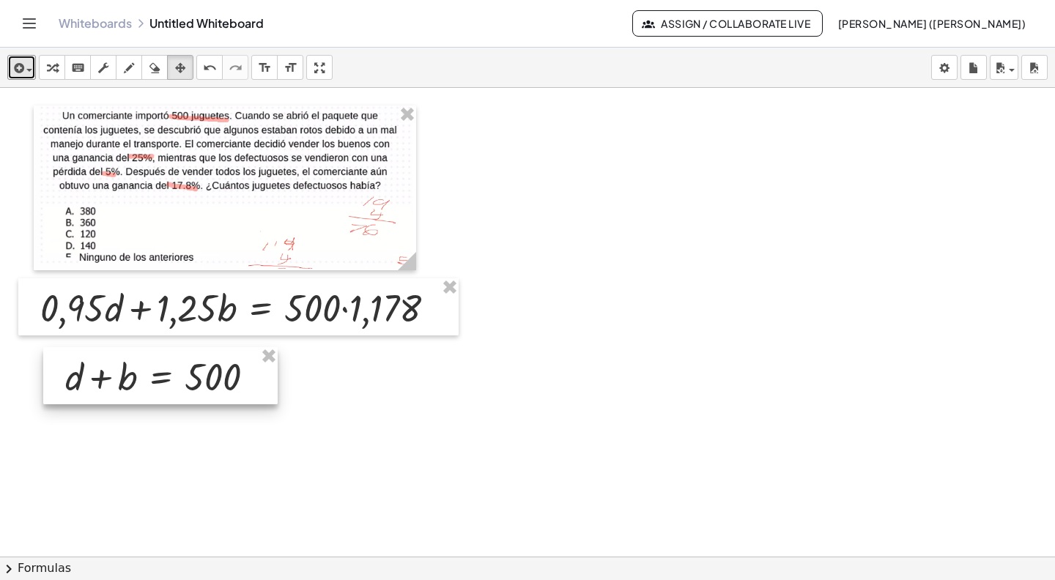
drag, startPoint x: 226, startPoint y: 418, endPoint x: 196, endPoint y: 354, distance: 70.4
click at [196, 354] on div at bounding box center [160, 375] width 234 height 57
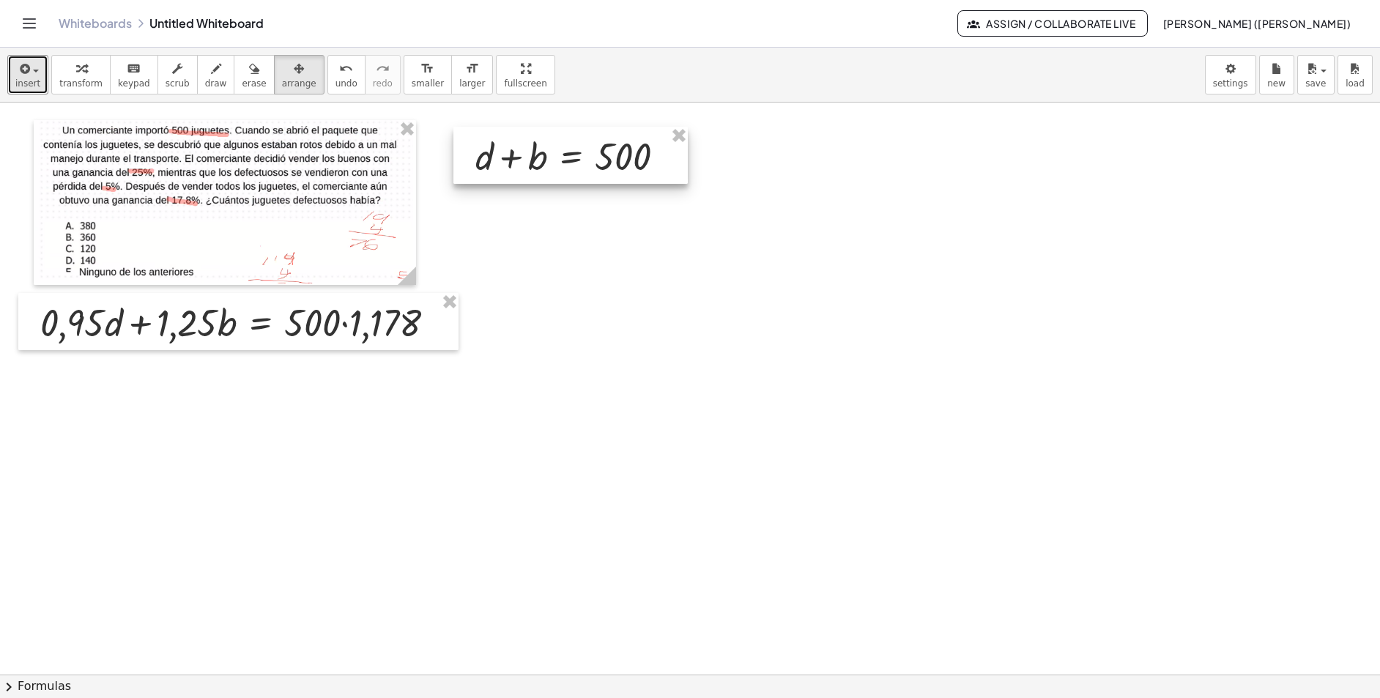
drag, startPoint x: 155, startPoint y: 364, endPoint x: 564, endPoint y: 129, distance: 472.1
click at [564, 129] on div at bounding box center [570, 155] width 234 height 57
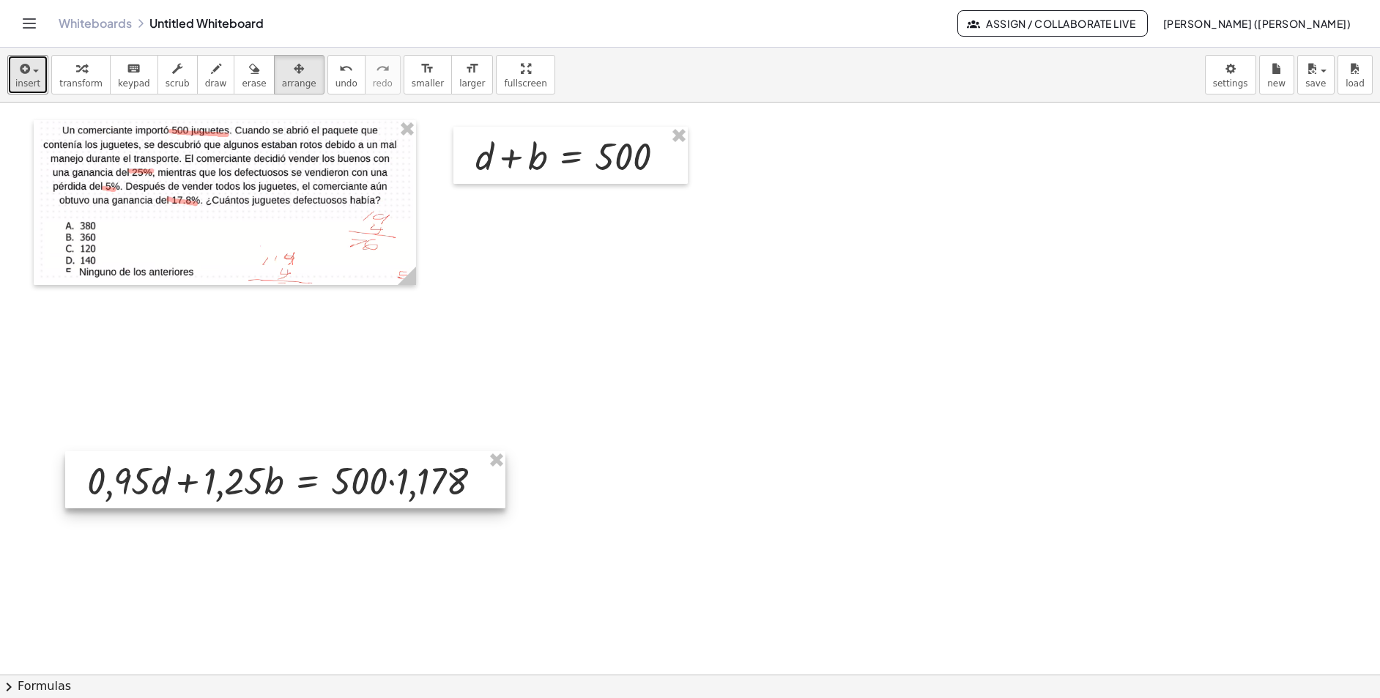
drag, startPoint x: 310, startPoint y: 297, endPoint x: 357, endPoint y: 455, distance: 165.0
click at [357, 455] on div at bounding box center [285, 479] width 440 height 57
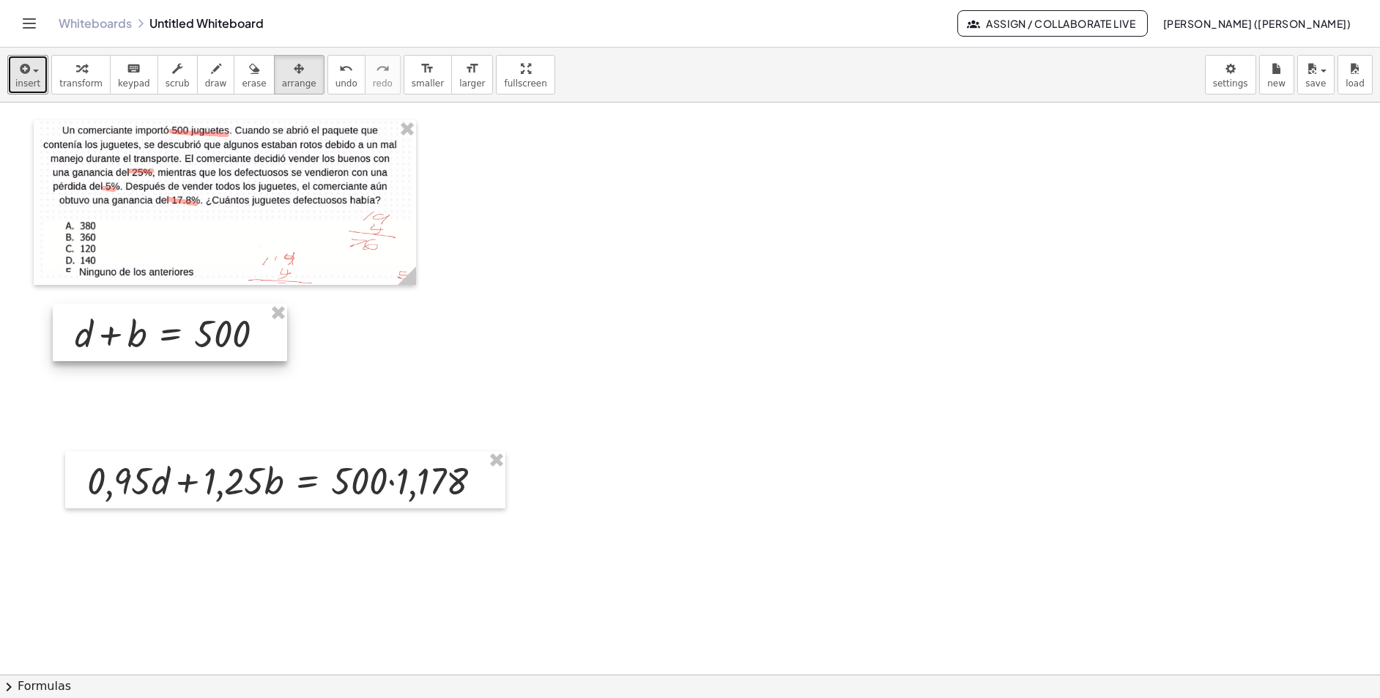
drag, startPoint x: 565, startPoint y: 129, endPoint x: 165, endPoint y: 306, distance: 437.4
click at [165, 306] on div at bounding box center [170, 332] width 234 height 57
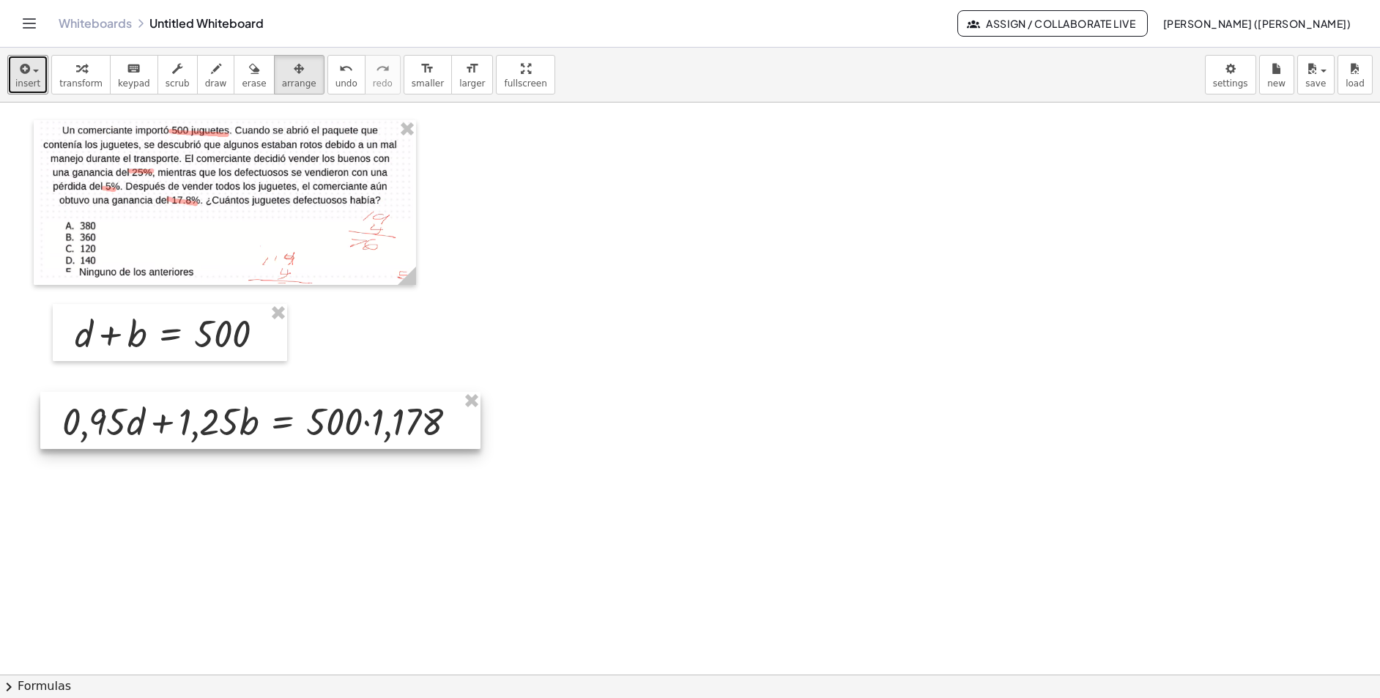
drag, startPoint x: 363, startPoint y: 461, endPoint x: 338, endPoint y: 402, distance: 63.7
click at [338, 401] on div at bounding box center [260, 420] width 440 height 57
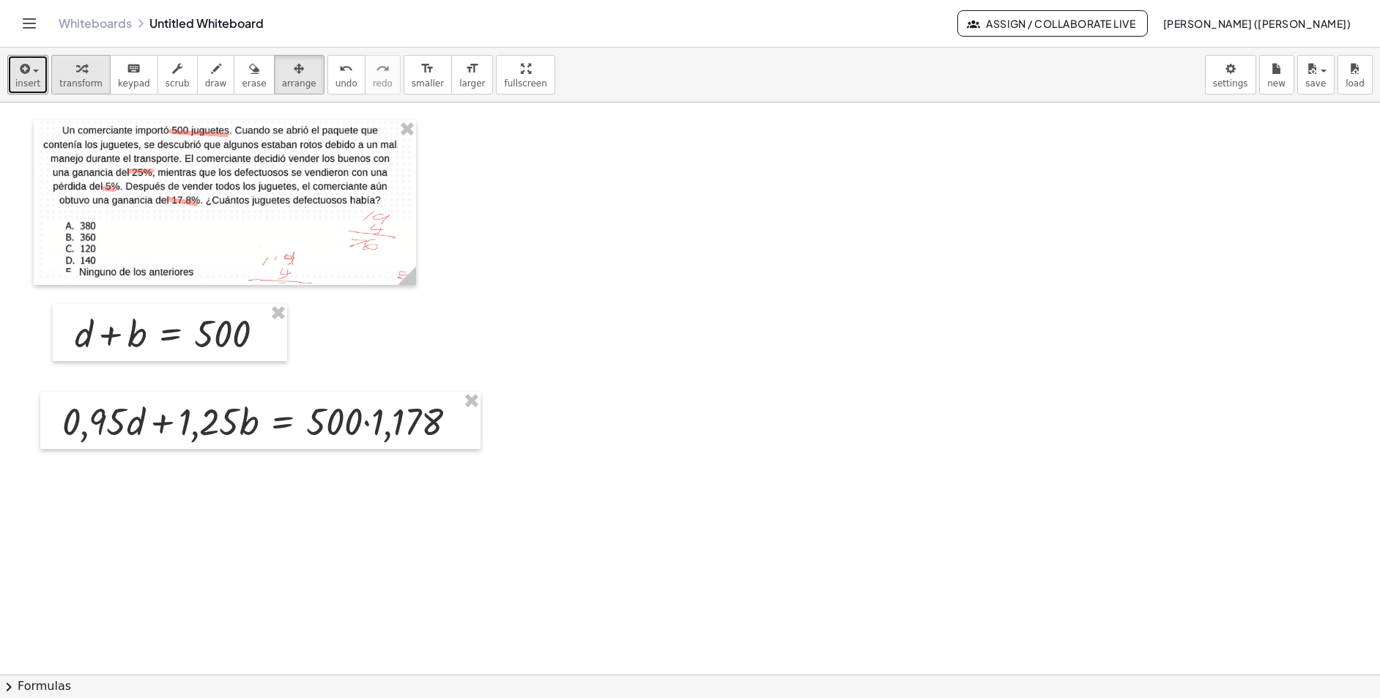
click at [72, 73] on div "button" at bounding box center [80, 68] width 43 height 18
click at [364, 423] on div at bounding box center [266, 421] width 422 height 50
drag, startPoint x: 385, startPoint y: 471, endPoint x: 387, endPoint y: 418, distance: 52.8
click at [387, 418] on div at bounding box center [384, 425] width 16 height 16
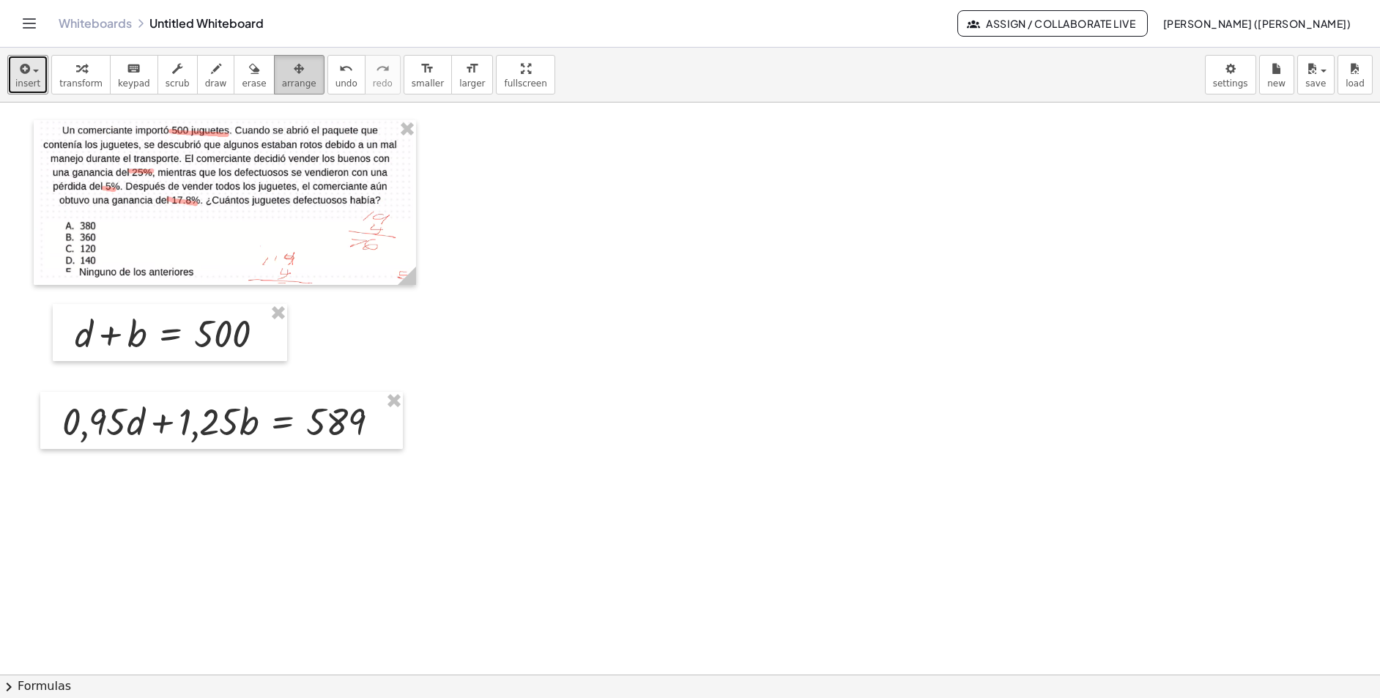
click at [297, 78] on span "arrange" at bounding box center [299, 83] width 34 height 10
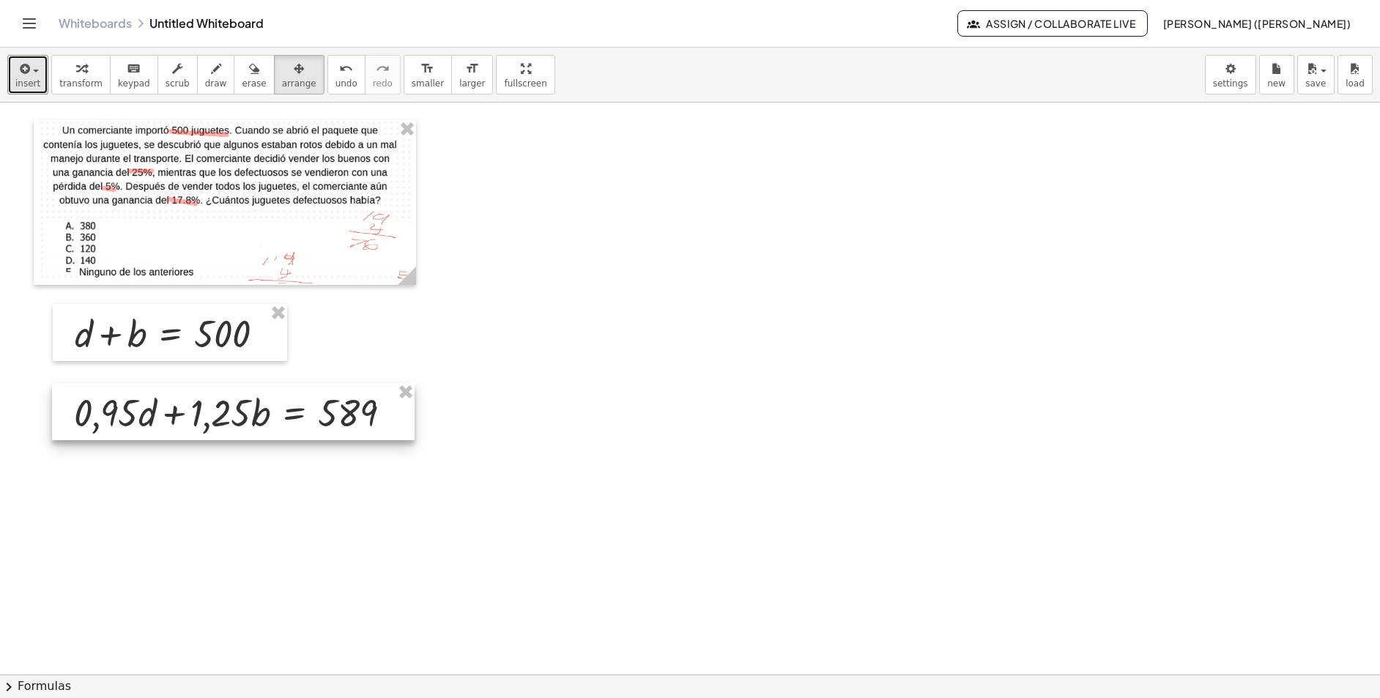
drag, startPoint x: 229, startPoint y: 393, endPoint x: 240, endPoint y: 384, distance: 14.6
click at [240, 384] on div at bounding box center [233, 411] width 363 height 57
click at [76, 62] on icon "button" at bounding box center [81, 69] width 10 height 18
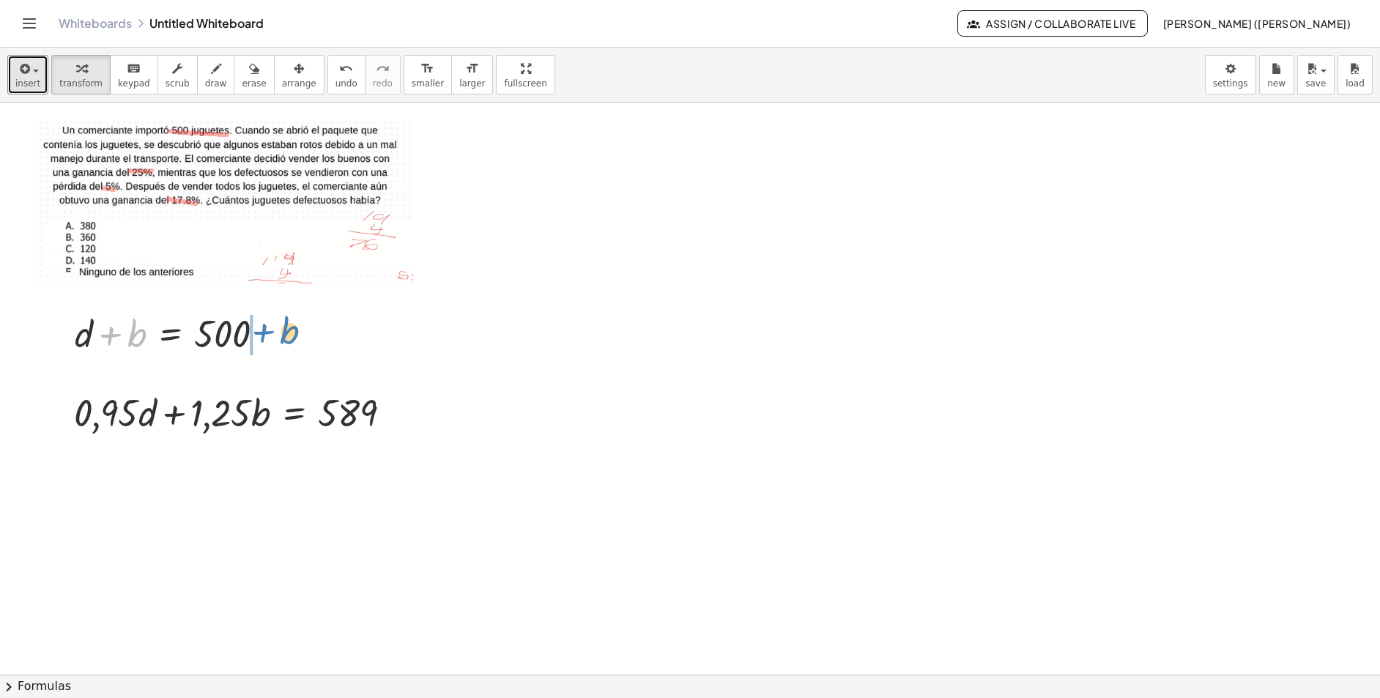
drag, startPoint x: 108, startPoint y: 335, endPoint x: 260, endPoint y: 333, distance: 152.4
click at [260, 333] on div at bounding box center [175, 333] width 216 height 50
drag, startPoint x: 141, startPoint y: 333, endPoint x: 152, endPoint y: 417, distance: 84.2
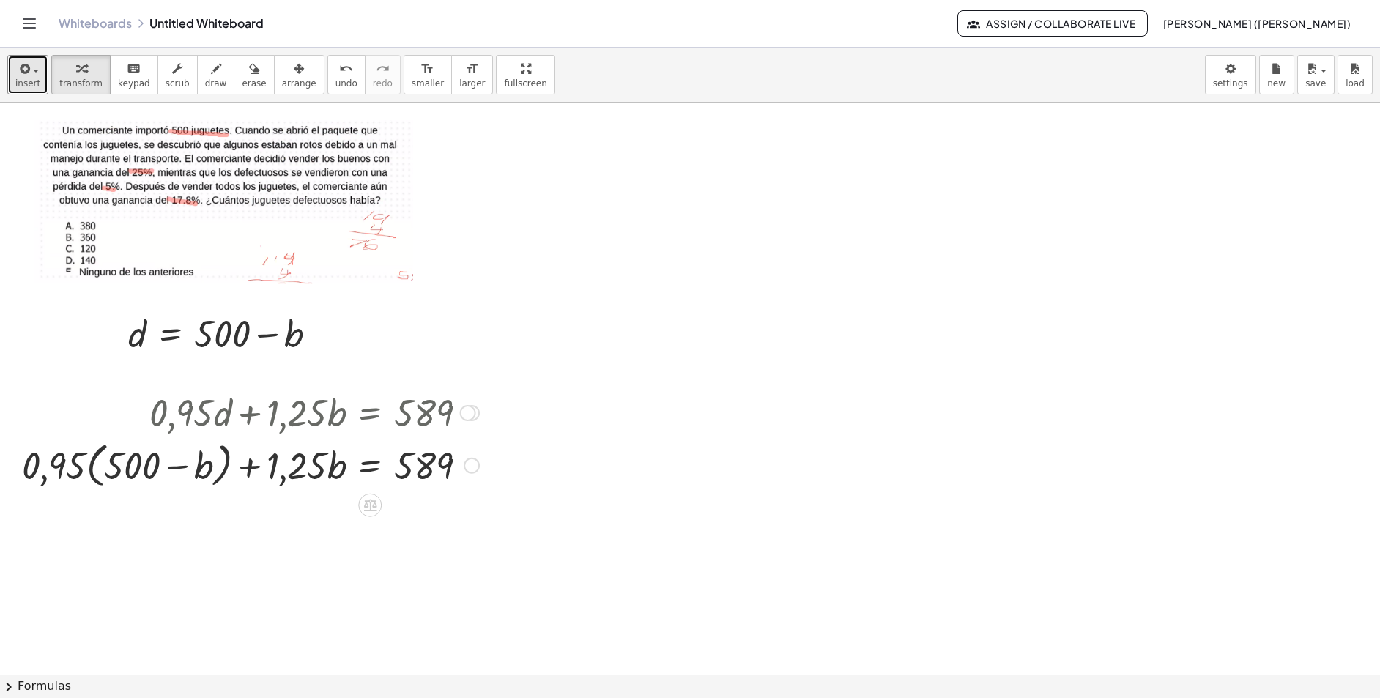
click at [89, 468] on div at bounding box center [251, 465] width 472 height 56
click at [339, 75] on icon "undo" at bounding box center [346, 69] width 14 height 18
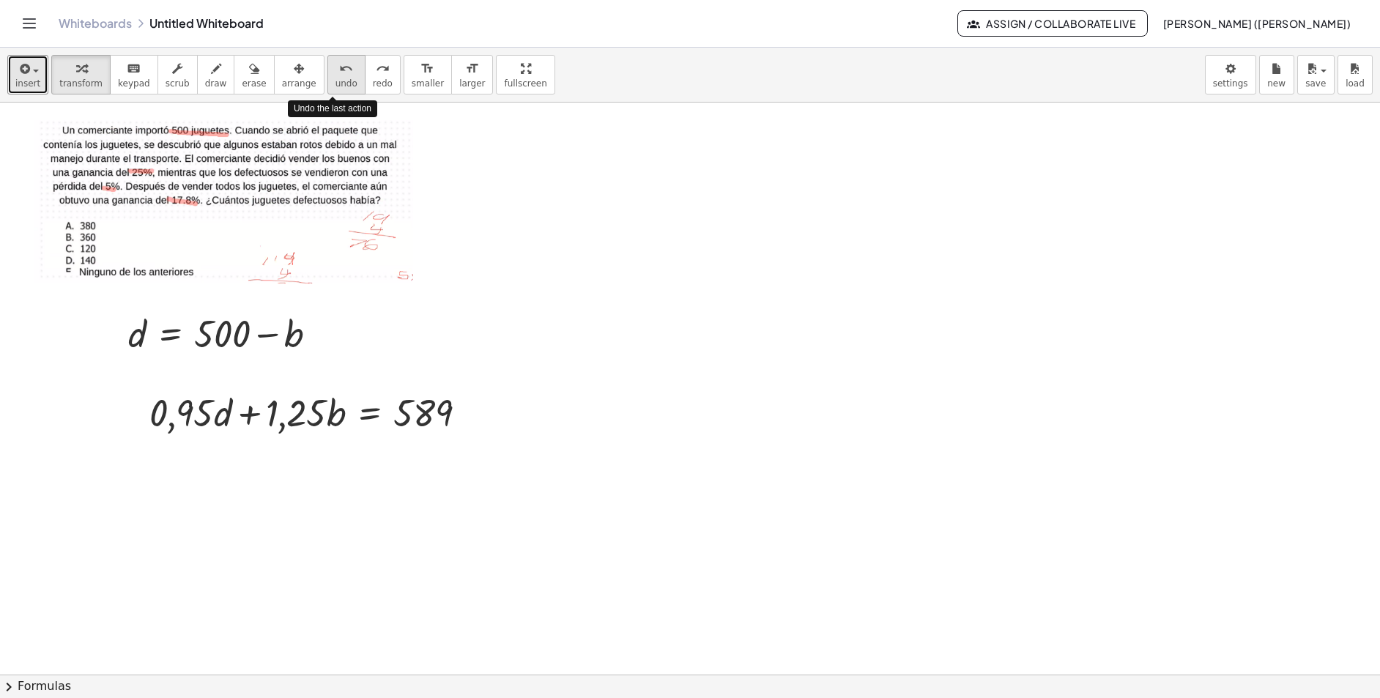
click at [339, 75] on icon "undo" at bounding box center [346, 69] width 14 height 18
drag, startPoint x: 87, startPoint y: 335, endPoint x: 281, endPoint y: 330, distance: 194.2
click at [281, 330] on div at bounding box center [175, 333] width 216 height 50
drag, startPoint x: 130, startPoint y: 335, endPoint x: 330, endPoint y: 410, distance: 213.0
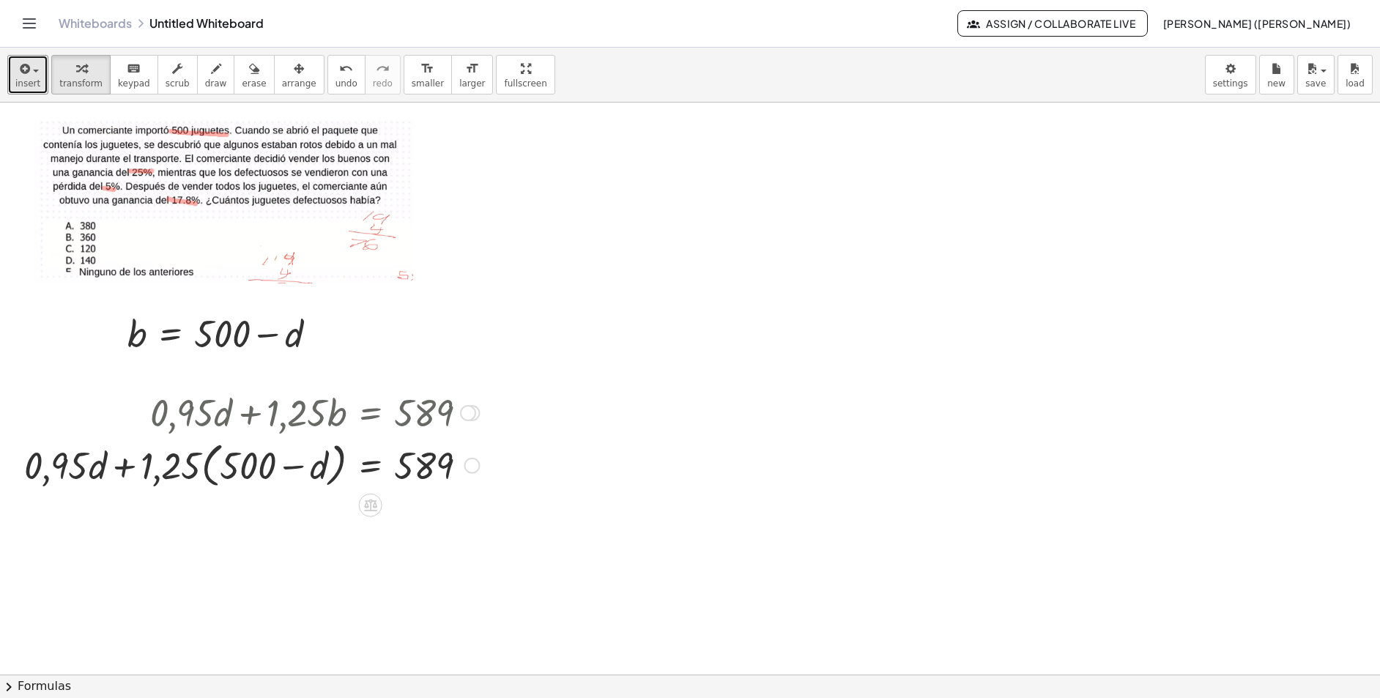
click at [205, 467] on div at bounding box center [251, 465] width 469 height 56
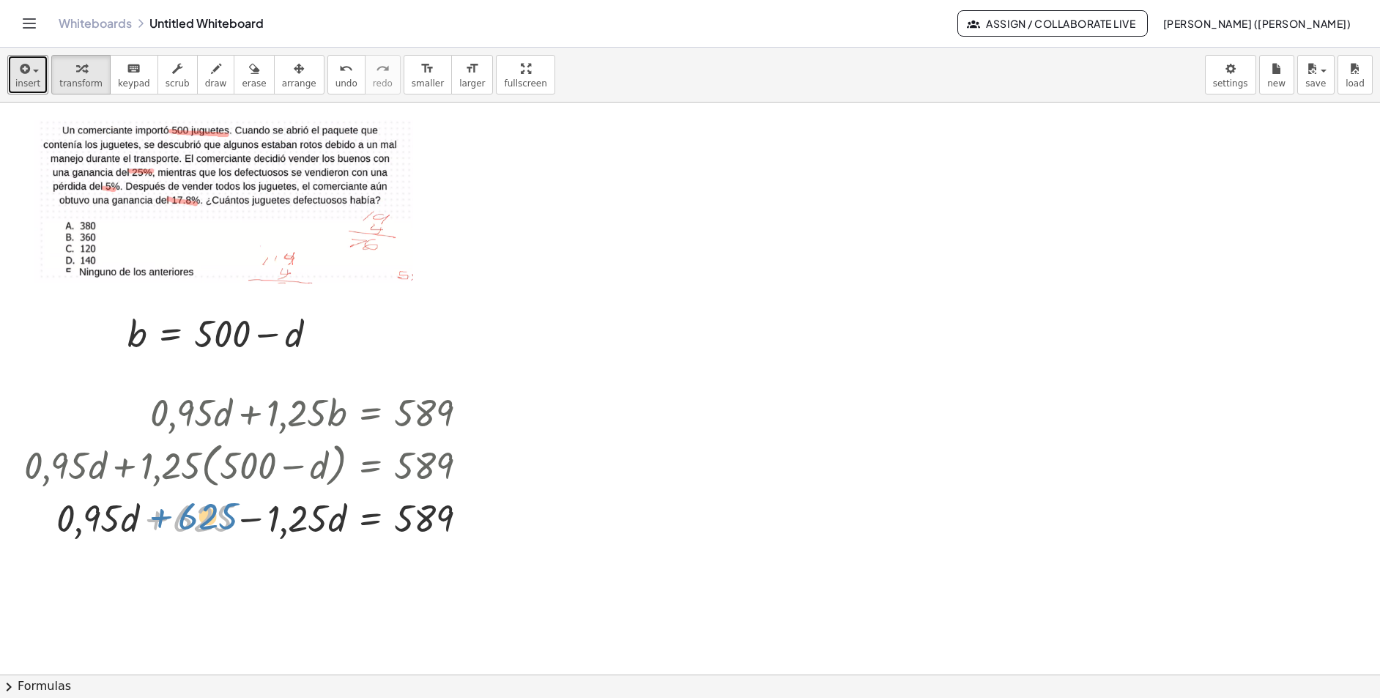
click at [160, 516] on div at bounding box center [251, 517] width 469 height 50
click at [403, 519] on div at bounding box center [251, 517] width 469 height 50
drag, startPoint x: 182, startPoint y: 519, endPoint x: 488, endPoint y: 517, distance: 305.4
click at [488, 515] on div "+ · 0,95 · d + · 1,25 · b = · 500 · 1,178 + · 0,95 · d + · 1,25 · b = 589 + · 0…" at bounding box center [246, 464] width 488 height 163
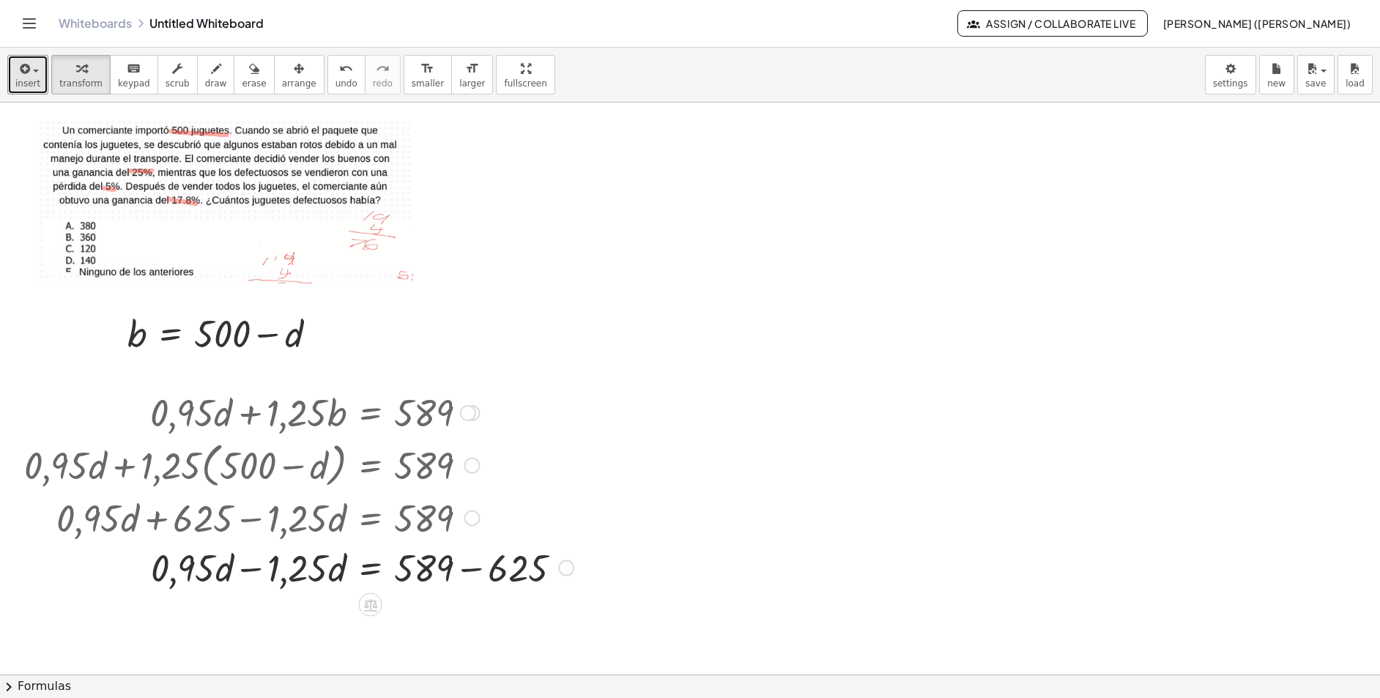
click at [468, 570] on div at bounding box center [299, 567] width 564 height 50
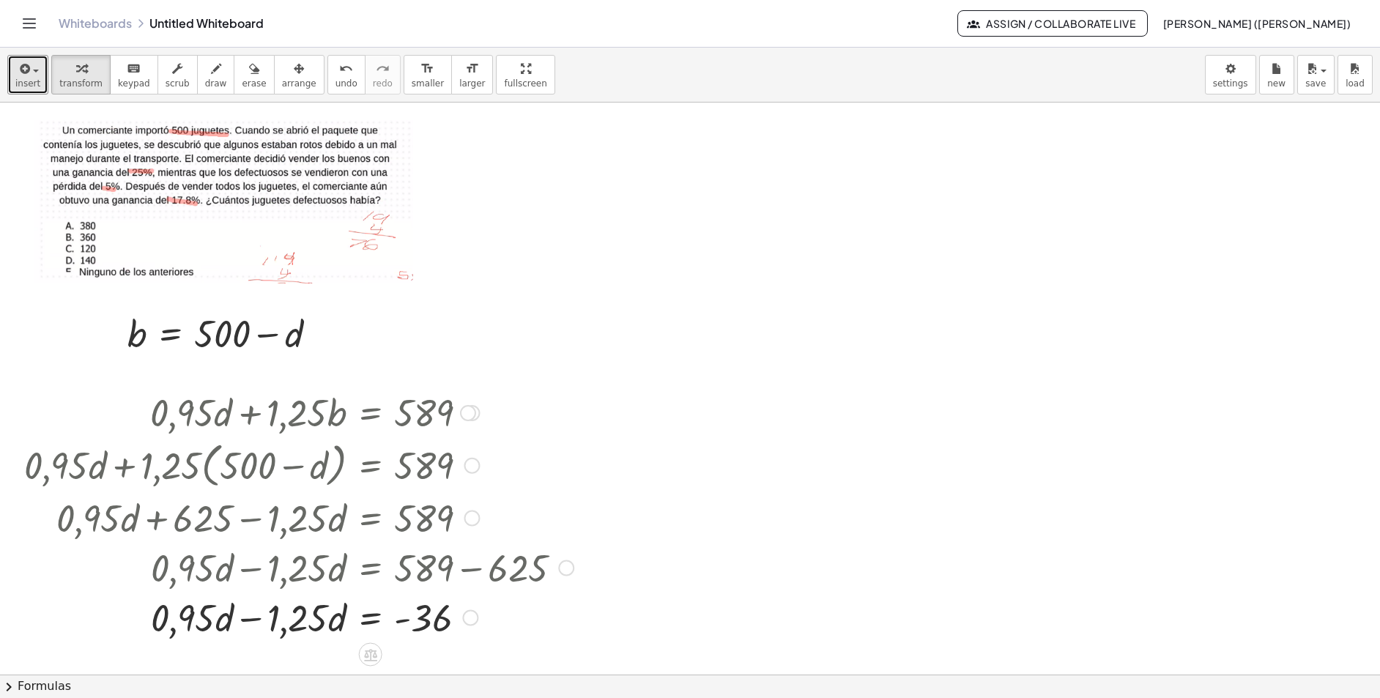
click at [250, 579] on div at bounding box center [299, 617] width 564 height 50
drag, startPoint x: 297, startPoint y: 620, endPoint x: 429, endPoint y: 656, distance: 136.6
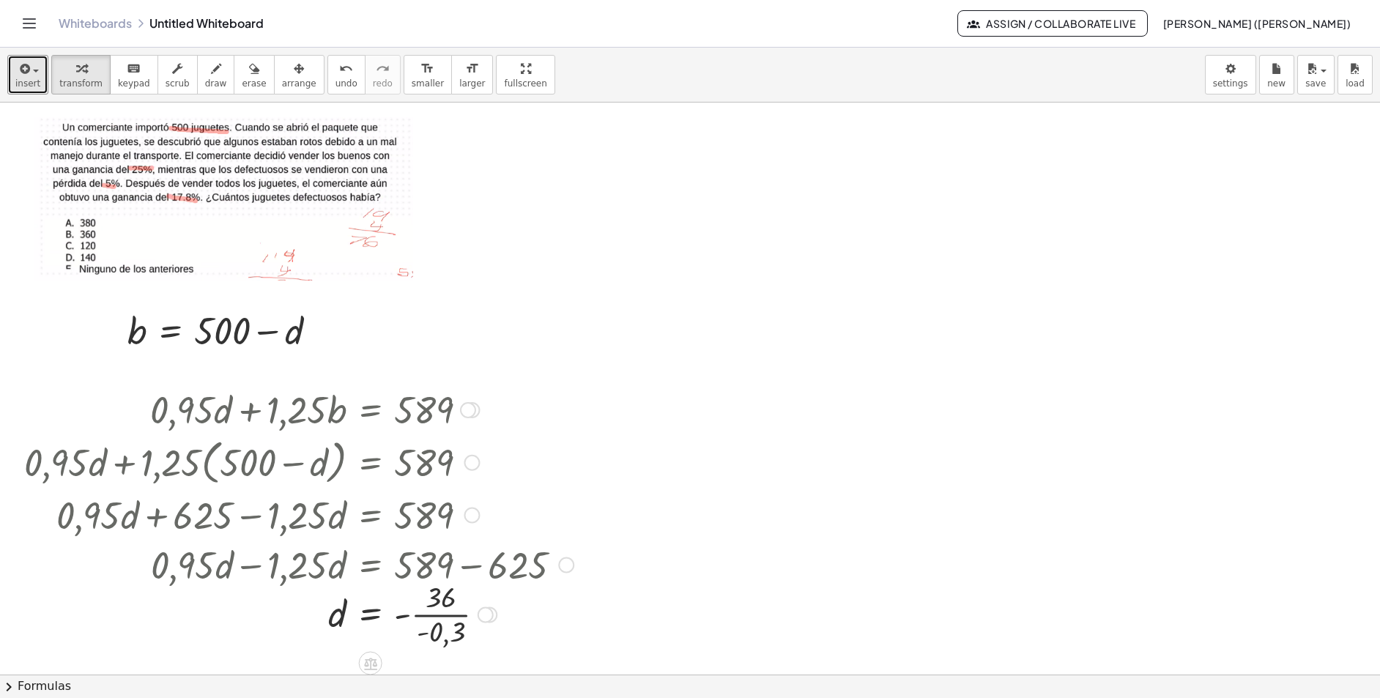
click at [444, 579] on div at bounding box center [299, 612] width 564 height 73
drag, startPoint x: 417, startPoint y: 615, endPoint x: 402, endPoint y: 615, distance: 15.4
